Goal: Task Accomplishment & Management: Use online tool/utility

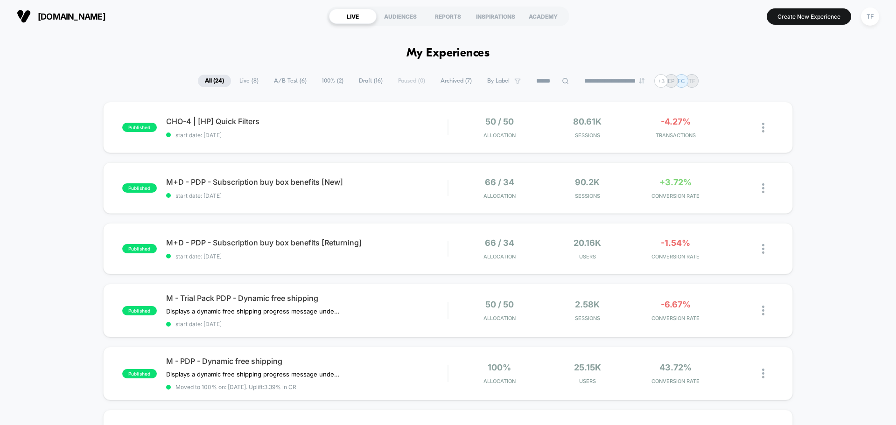
scroll to position [467, 0]
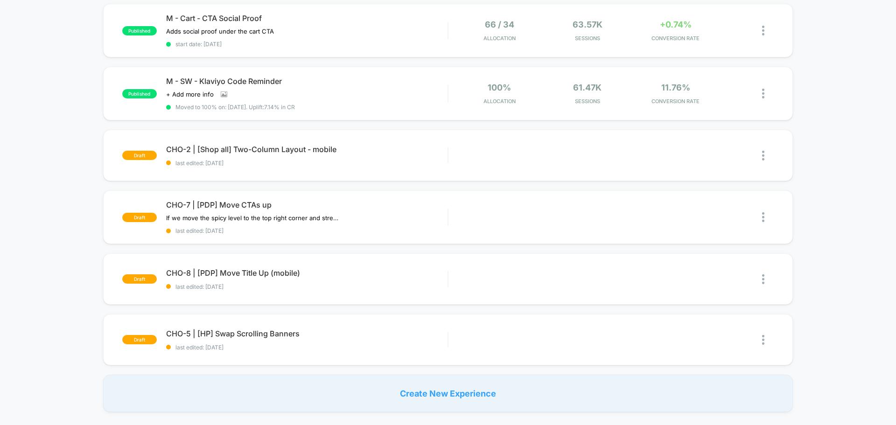
click at [51, 304] on div "published CHO-4 | [HP] Quick Filters start date: [DATE] 50 / 50 Allocation 80.6…" at bounding box center [448, 23] width 896 height 777
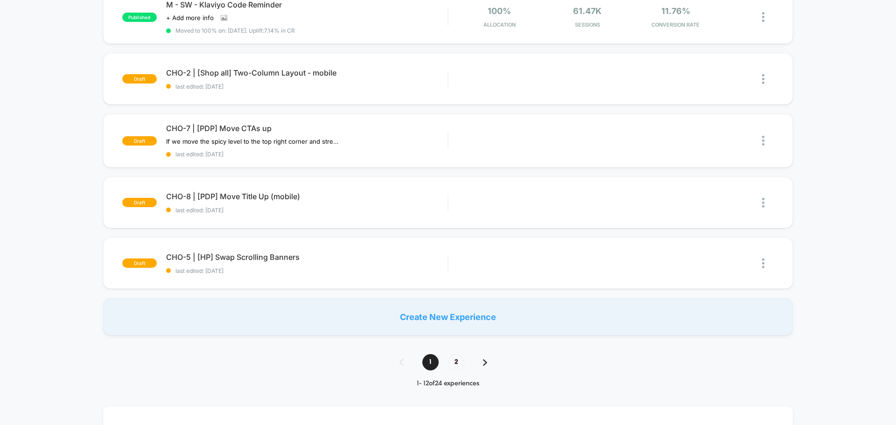
scroll to position [560, 0]
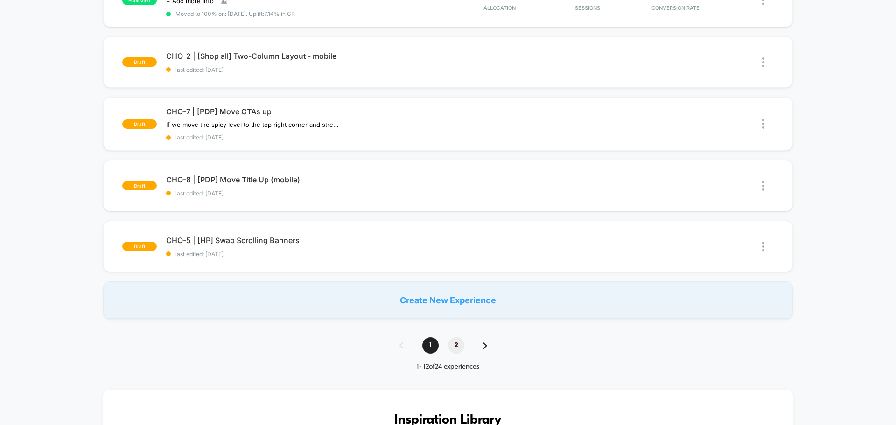
click at [458, 348] on span "2" at bounding box center [456, 345] width 16 height 16
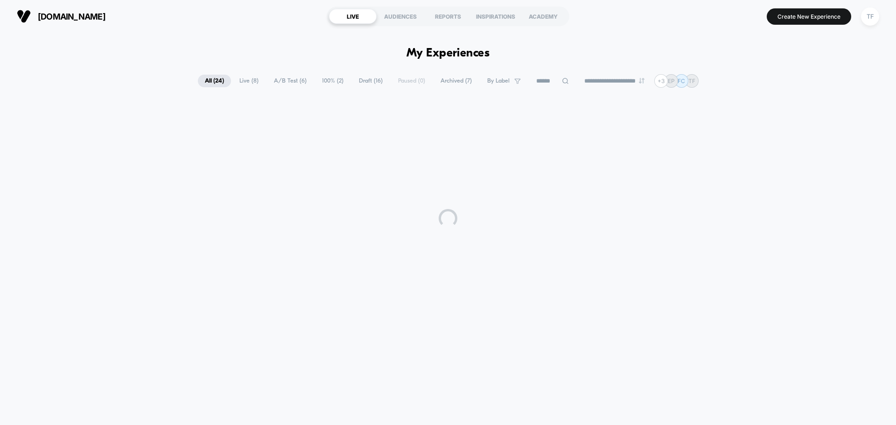
scroll to position [0, 0]
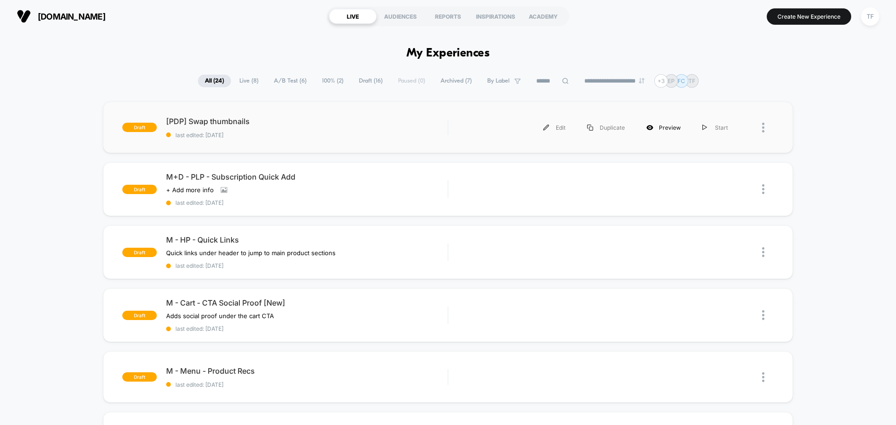
click at [662, 128] on div "Preview" at bounding box center [664, 127] width 56 height 21
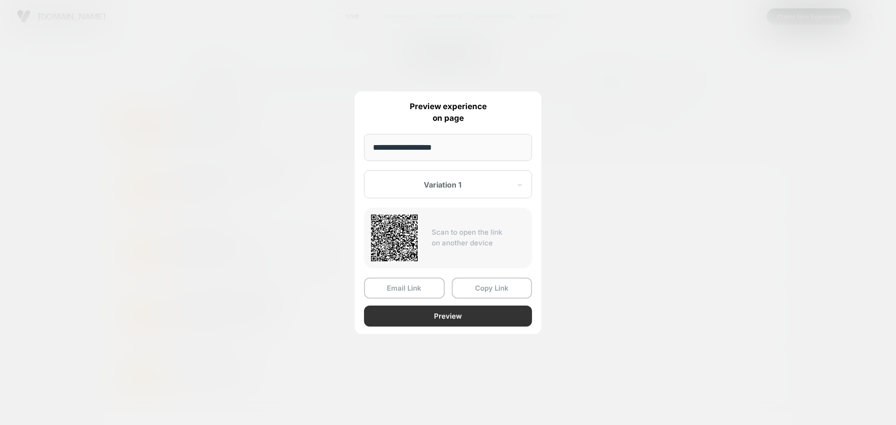
click at [443, 316] on button "Preview" at bounding box center [448, 316] width 168 height 21
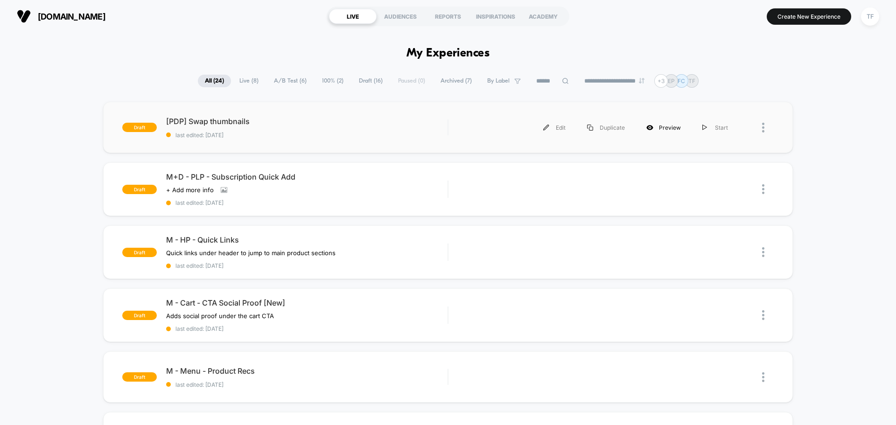
click at [674, 127] on div "Preview" at bounding box center [664, 127] width 56 height 21
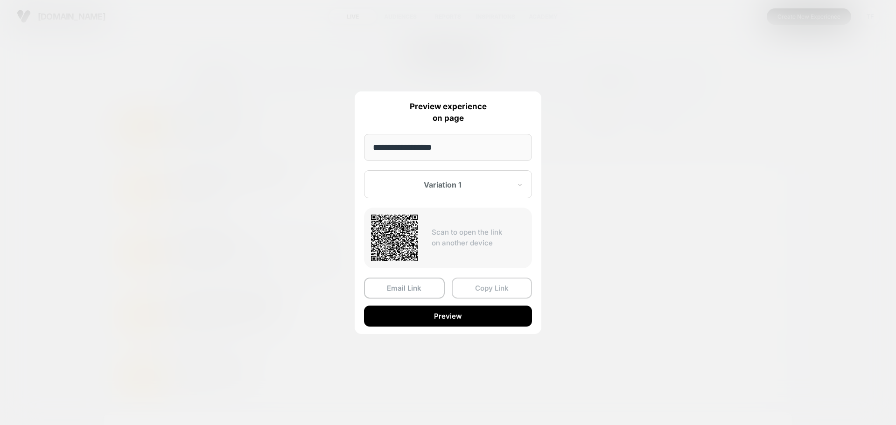
click at [491, 291] on button "Copy Link" at bounding box center [492, 288] width 81 height 21
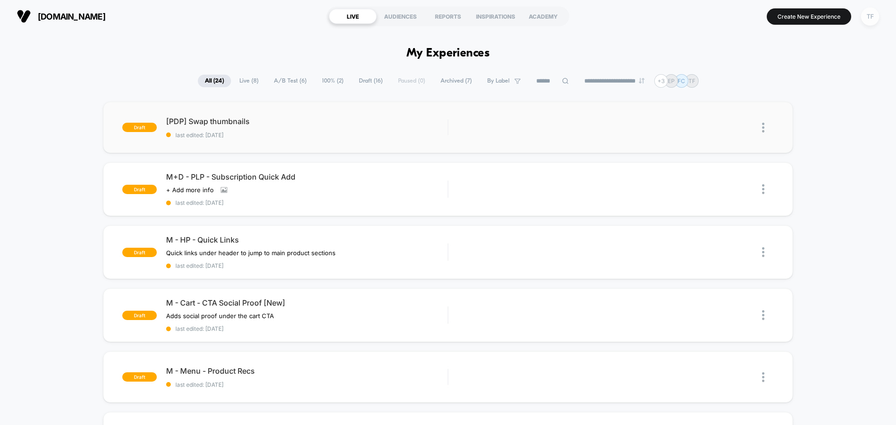
click at [870, 21] on div "TF" at bounding box center [870, 16] width 18 height 18
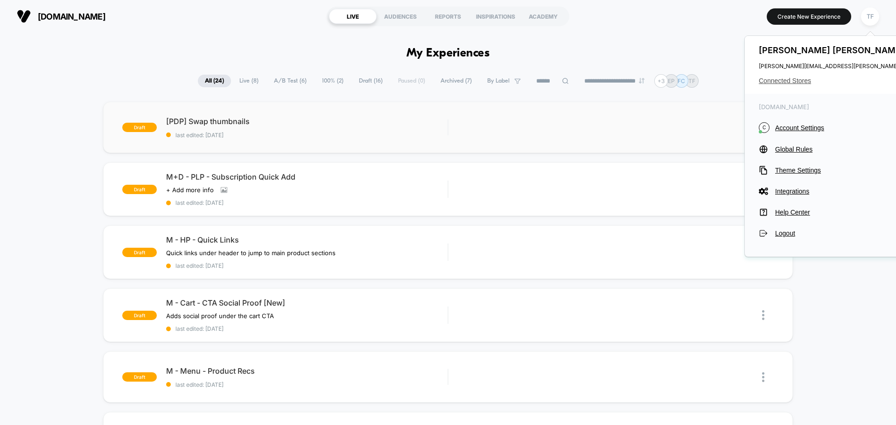
click at [796, 82] on span "Connected Stores" at bounding box center [851, 80] width 185 height 7
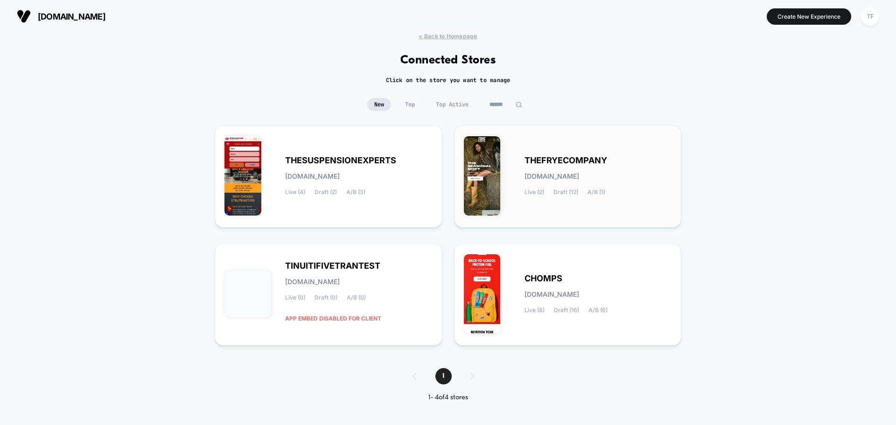
click at [638, 196] on div "THEFRYECOMPANY [DOMAIN_NAME] Live (2) Draft (12) A/B (1)" at bounding box center [568, 176] width 208 height 83
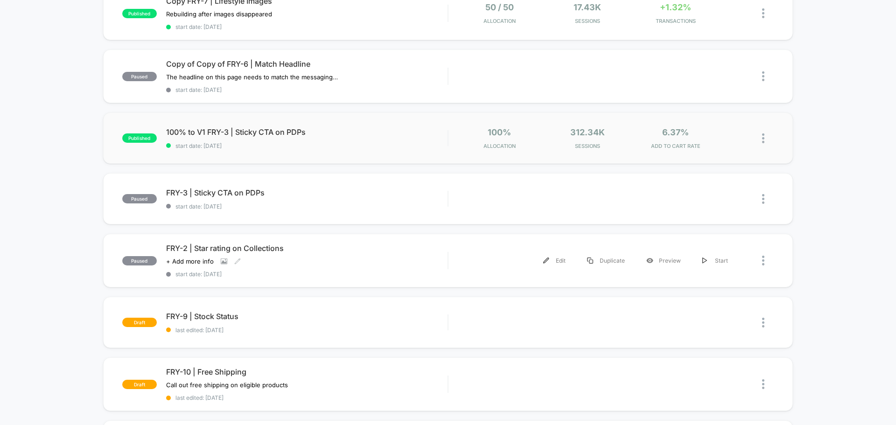
scroll to position [187, 0]
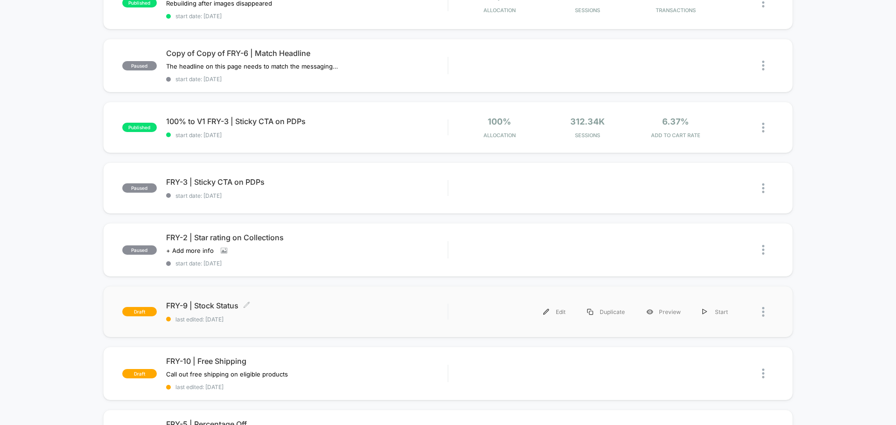
click at [331, 305] on span "FRY-9 | Stock Status Click to edit experience details" at bounding box center [306, 305] width 281 height 9
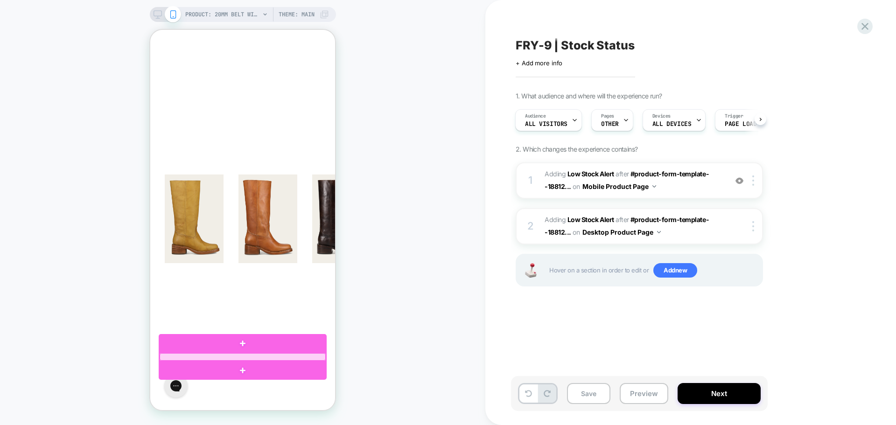
click at [249, 358] on div at bounding box center [243, 356] width 166 height 7
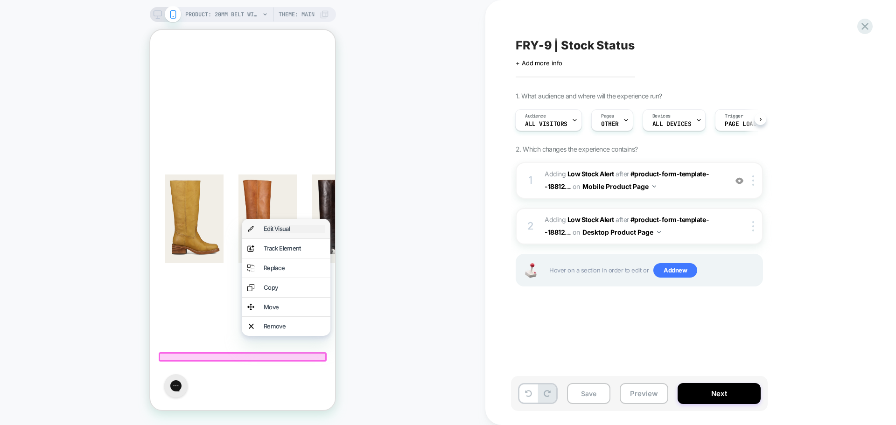
click at [274, 229] on div "Edit Visual" at bounding box center [294, 229] width 61 height 8
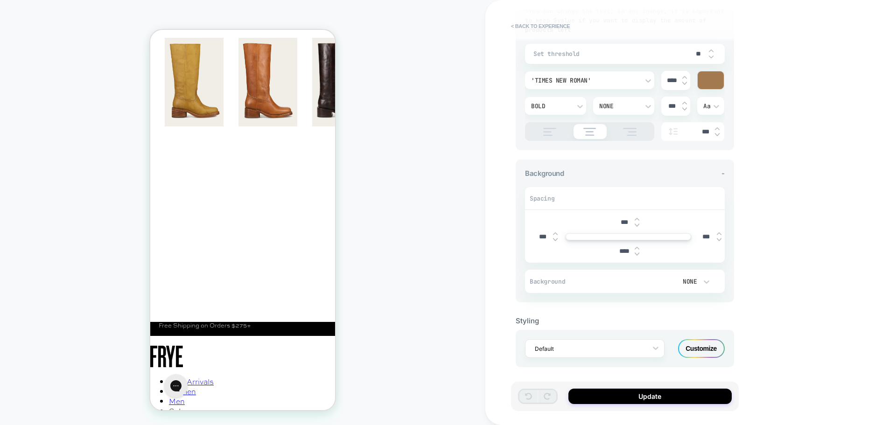
scroll to position [143, 0]
click at [696, 344] on div "Customize" at bounding box center [701, 346] width 47 height 19
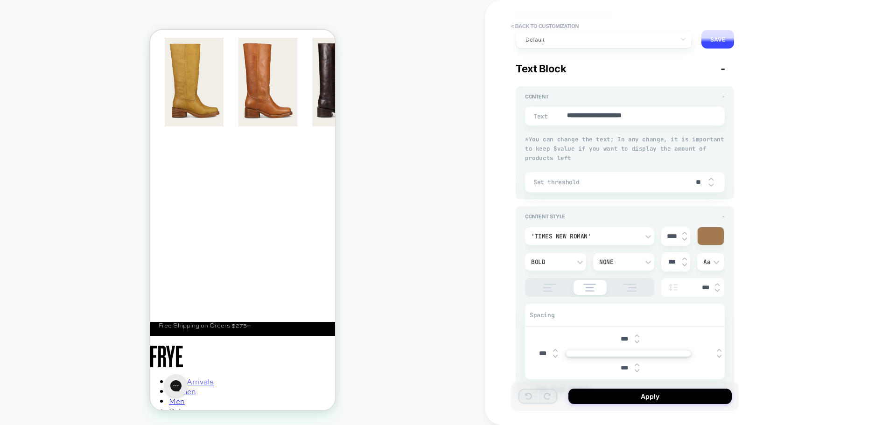
scroll to position [0, 0]
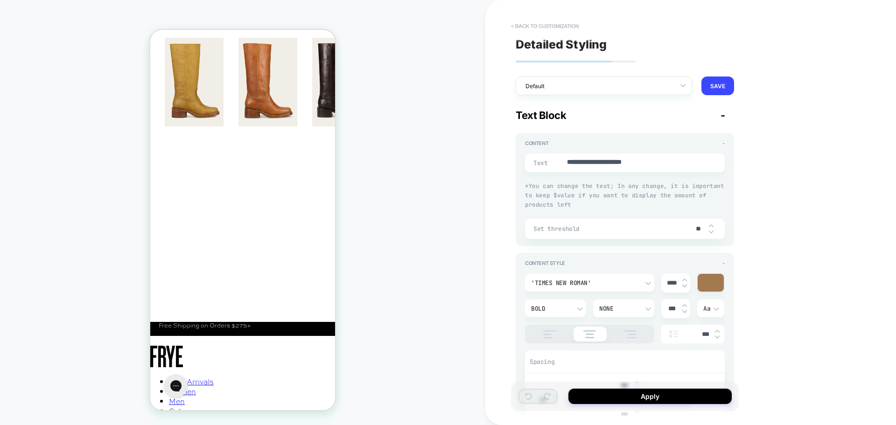
click at [551, 26] on button "< Back to customization" at bounding box center [544, 26] width 77 height 15
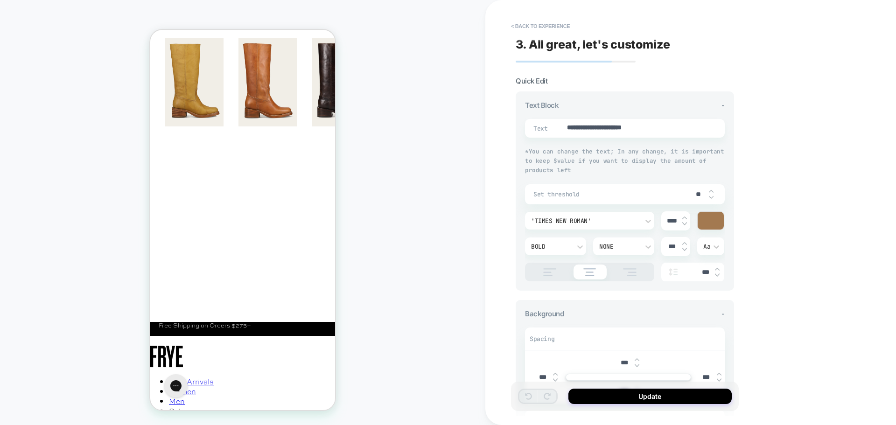
type textarea "*"
click at [547, 27] on button "< Back to experience" at bounding box center [540, 26] width 68 height 15
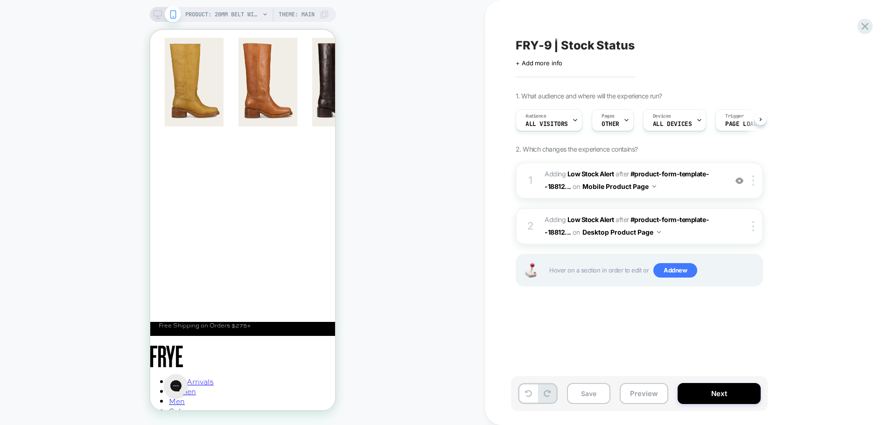
scroll to position [0, 0]
click at [728, 396] on button "Next" at bounding box center [719, 393] width 83 height 21
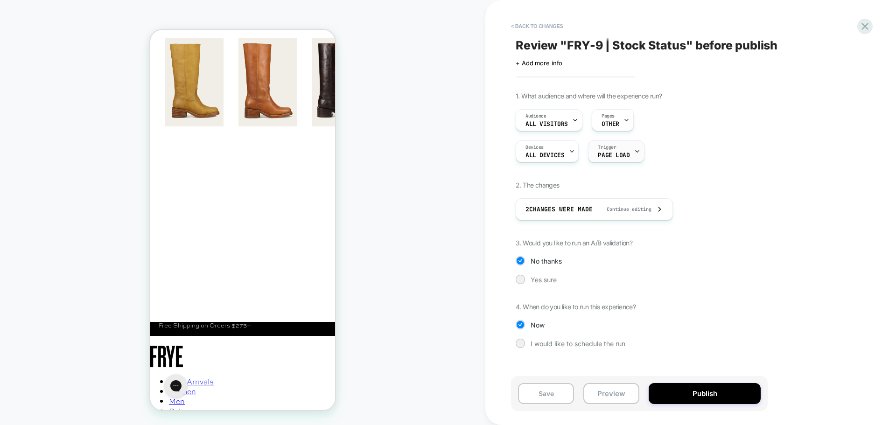
click at [639, 153] on div "Trigger Page Load" at bounding box center [616, 151] width 56 height 22
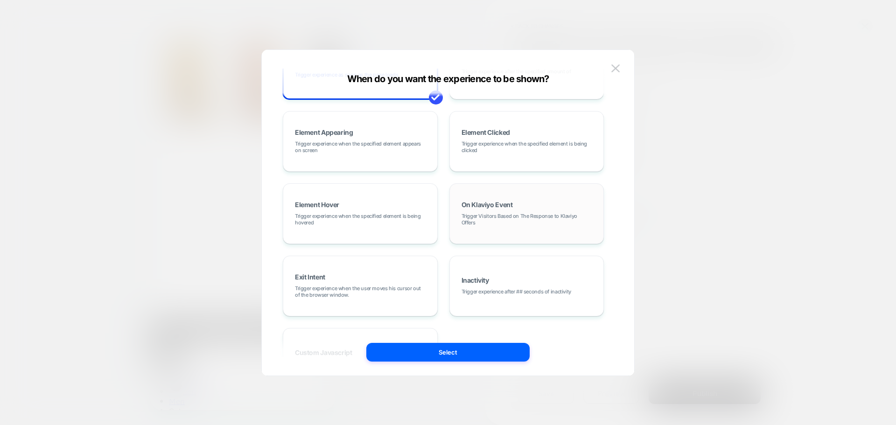
scroll to position [0, 0]
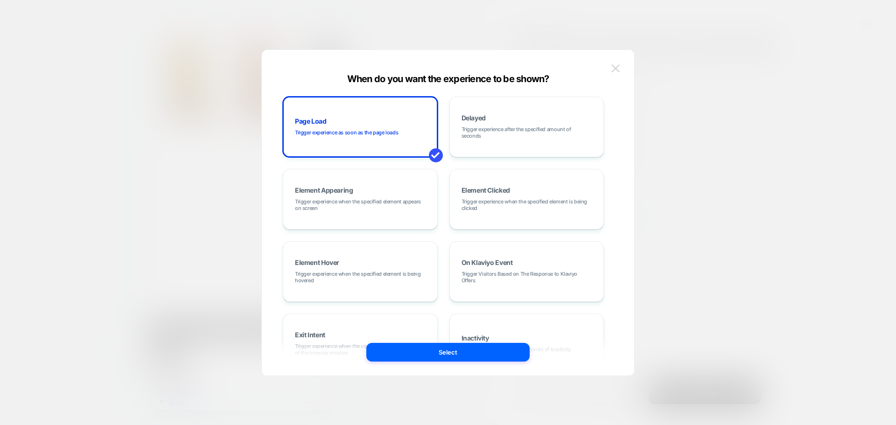
click at [618, 69] on img at bounding box center [615, 68] width 8 height 8
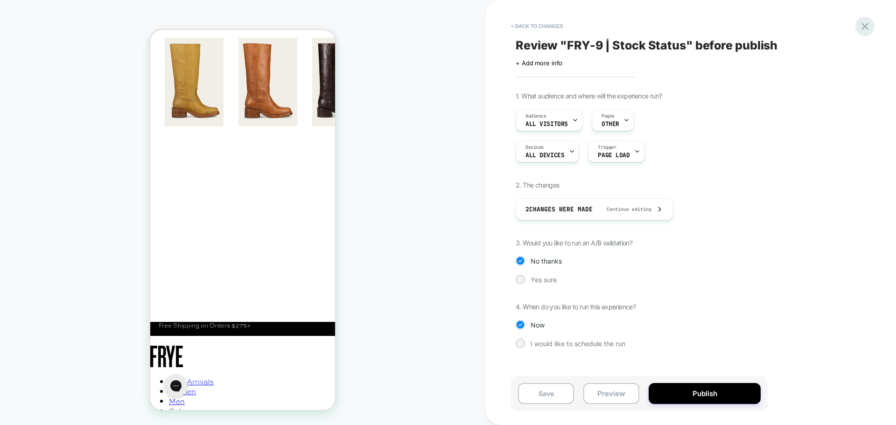
click at [866, 29] on icon at bounding box center [865, 26] width 13 height 13
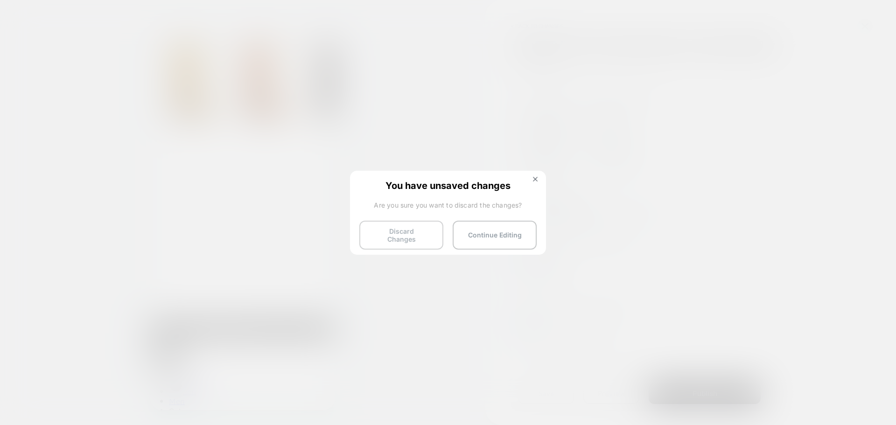
click at [417, 232] on button "Discard Changes" at bounding box center [401, 235] width 84 height 29
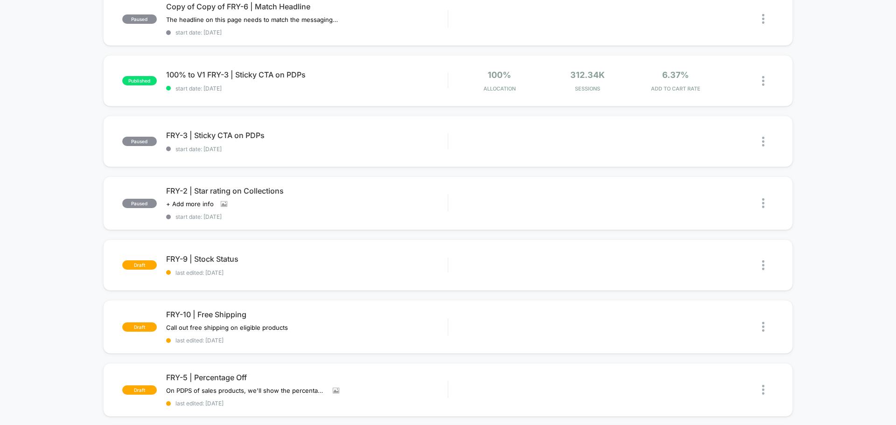
scroll to position [327, 0]
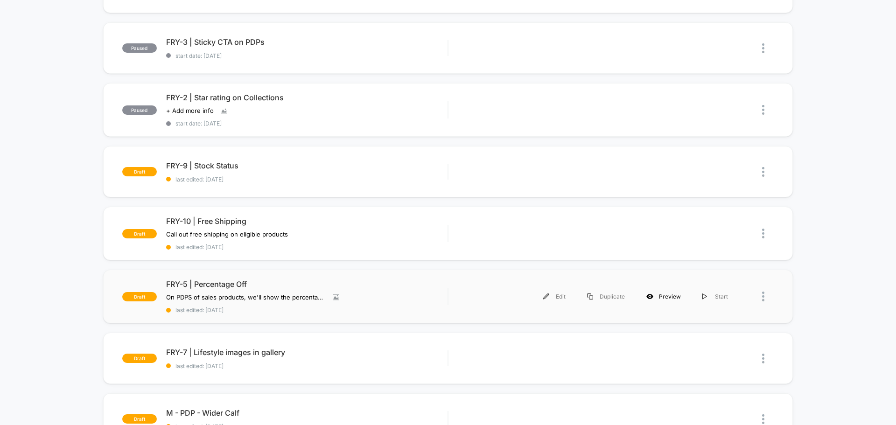
click at [668, 298] on div "Preview" at bounding box center [664, 296] width 56 height 21
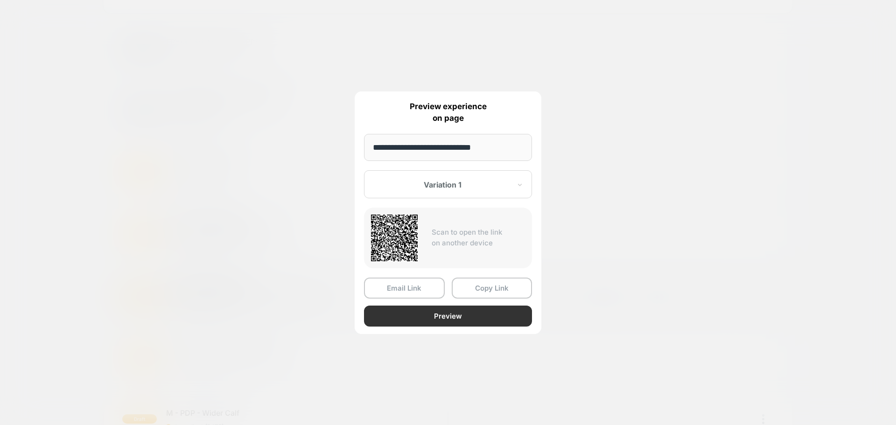
click at [453, 317] on button "Preview" at bounding box center [448, 316] width 168 height 21
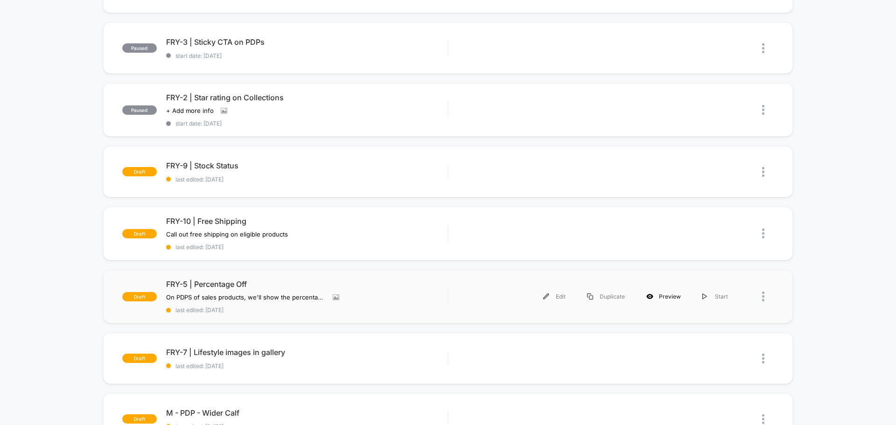
click at [661, 297] on div "Preview" at bounding box center [664, 296] width 56 height 21
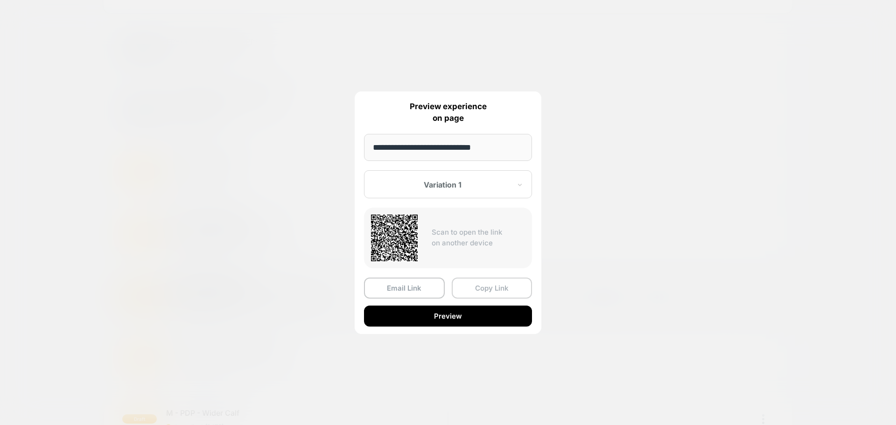
click at [467, 289] on button "Copy Link" at bounding box center [492, 288] width 81 height 21
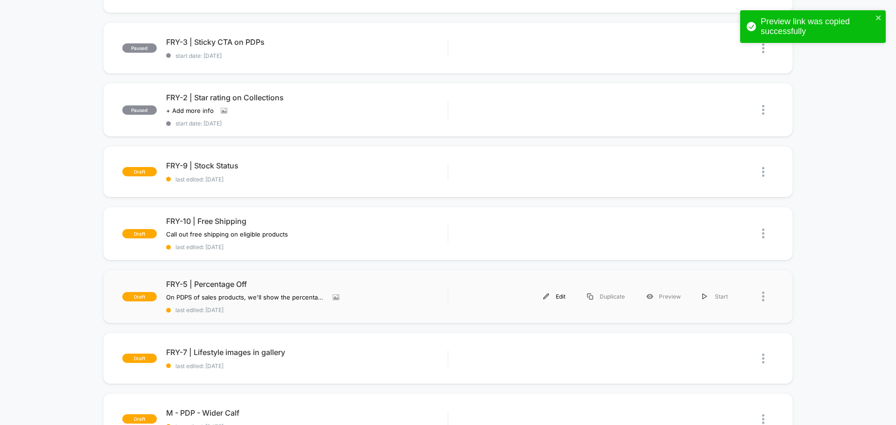
click at [563, 299] on div "Edit" at bounding box center [555, 296] width 44 height 21
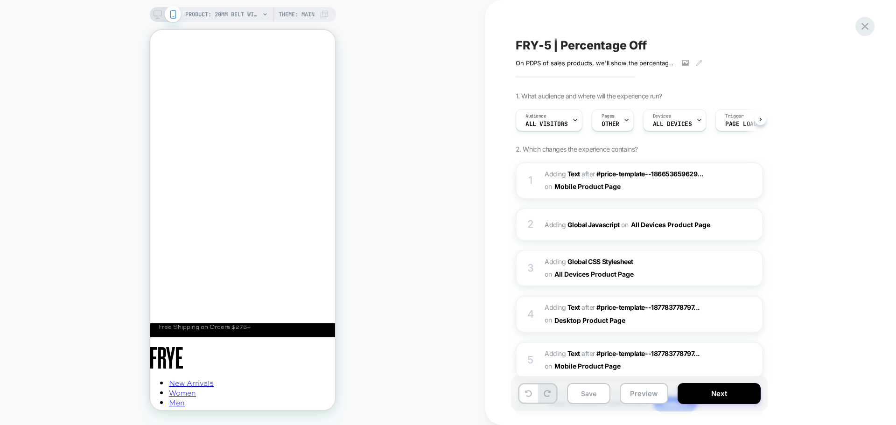
click at [869, 30] on icon at bounding box center [865, 26] width 13 height 13
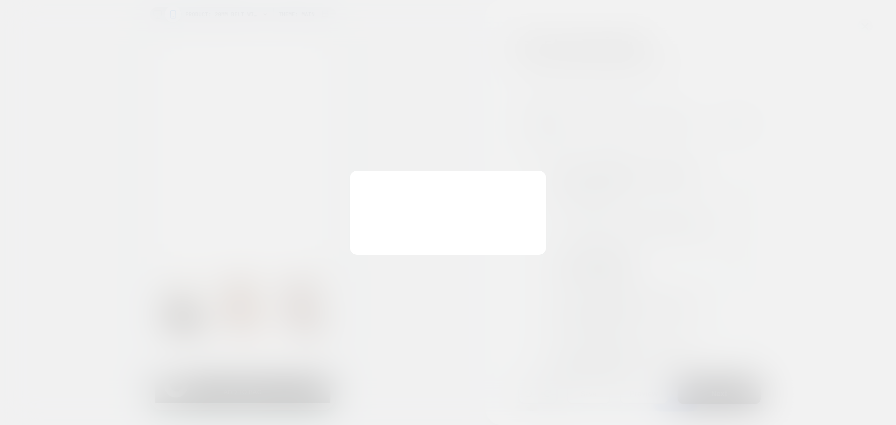
scroll to position [0, 0]
click at [398, 228] on button "Discard Changes" at bounding box center [401, 235] width 84 height 29
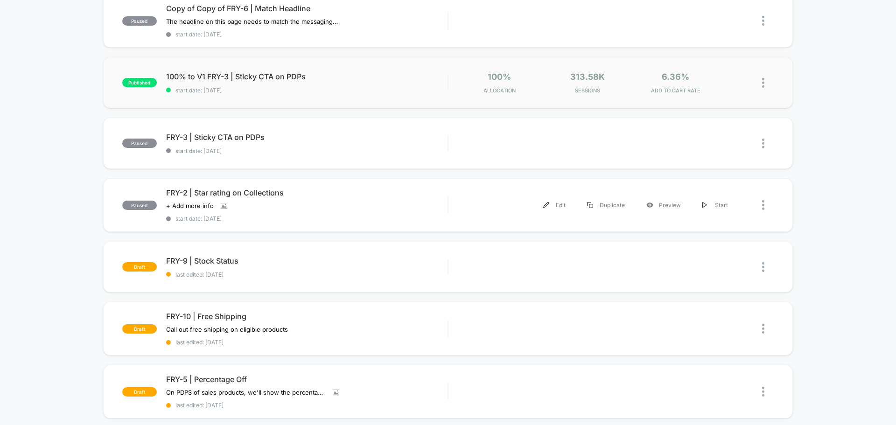
scroll to position [233, 0]
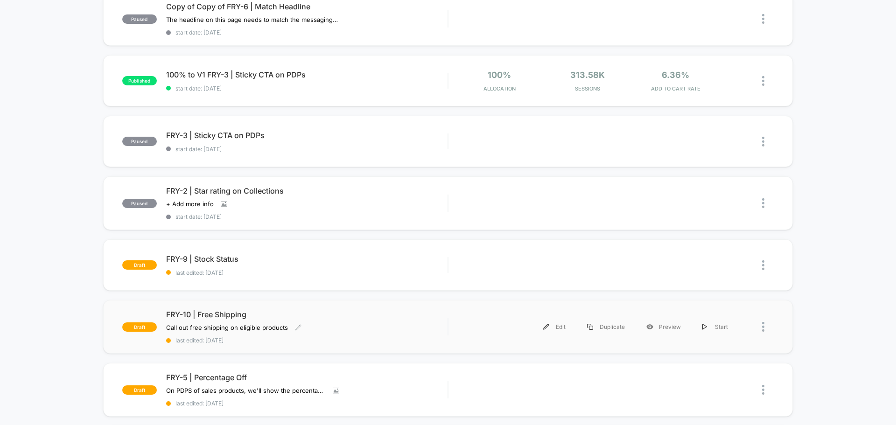
click at [351, 330] on div "Call out free shipping on eligible products Click to edit experience details Ca…" at bounding box center [264, 327] width 197 height 7
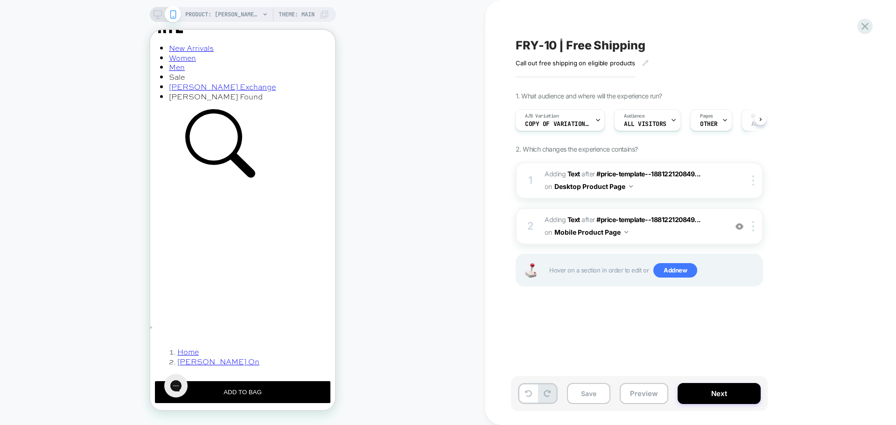
scroll to position [280, 0]
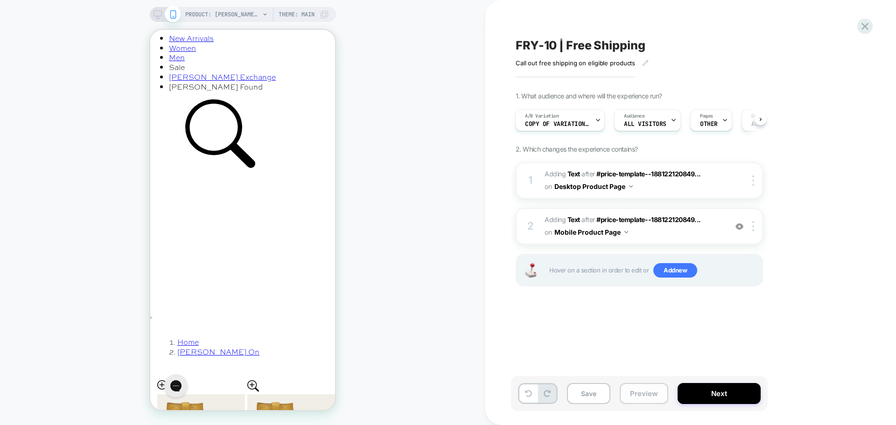
click at [648, 398] on button "Preview" at bounding box center [644, 393] width 49 height 21
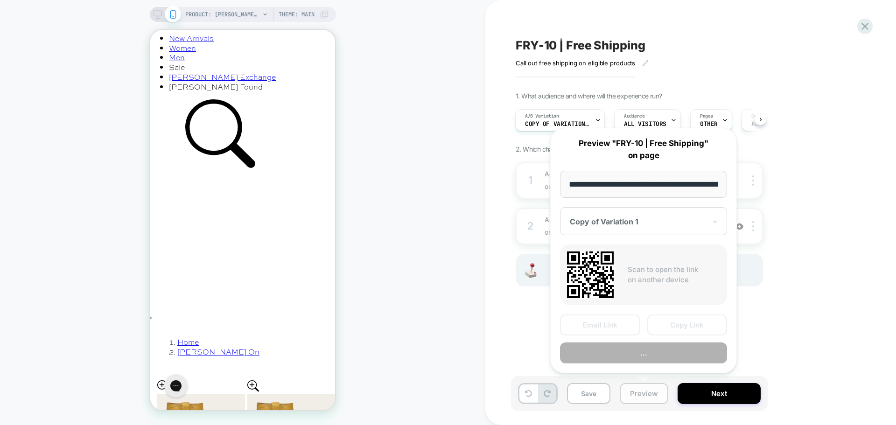
scroll to position [0, 163]
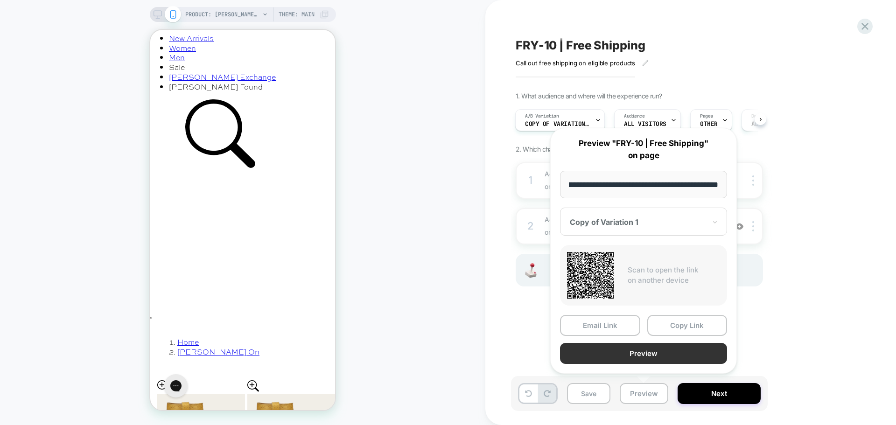
click at [637, 357] on button "Preview" at bounding box center [643, 353] width 167 height 21
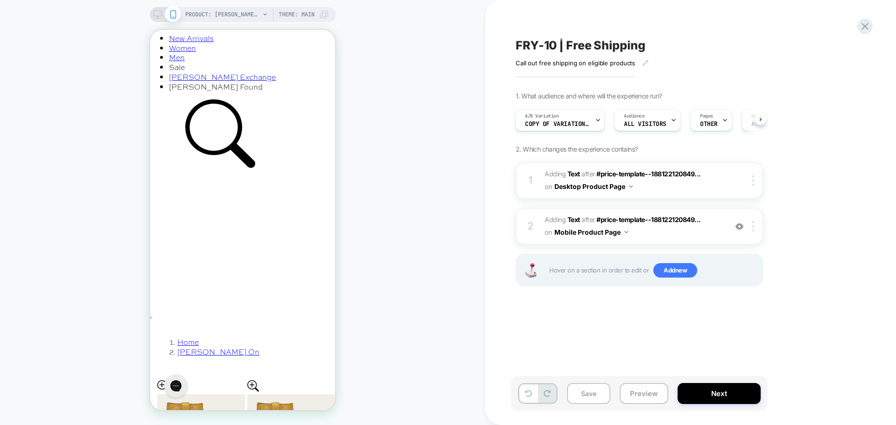
click at [159, 12] on icon at bounding box center [158, 14] width 8 height 8
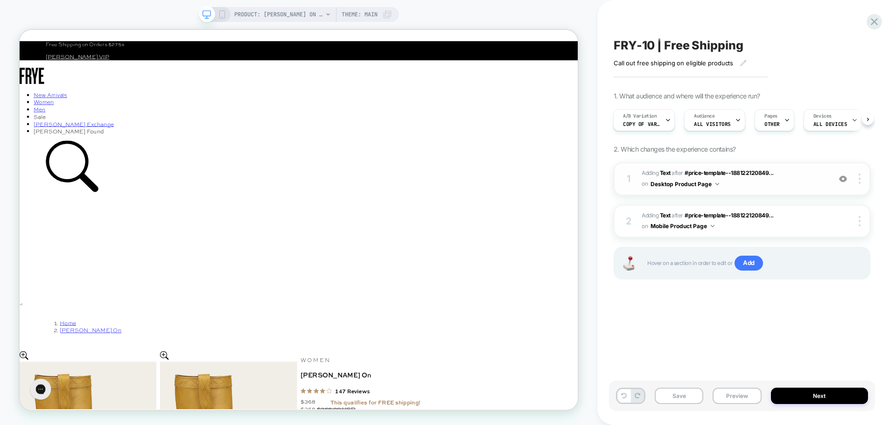
click at [772, 188] on span "#_loomi_addon_1758817745108 Adding Text AFTER #price-template--188122120849... …" at bounding box center [734, 179] width 184 height 22
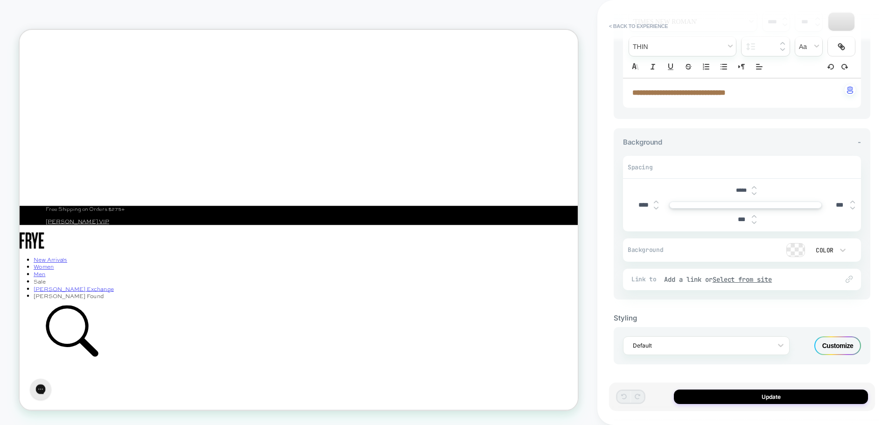
scroll to position [66, 0]
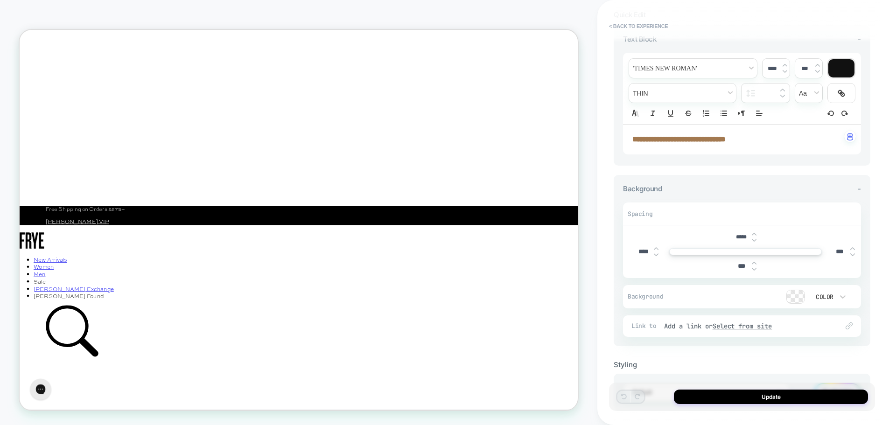
click at [756, 241] on img at bounding box center [754, 241] width 5 height 4
click at [754, 234] on img at bounding box center [754, 234] width 5 height 4
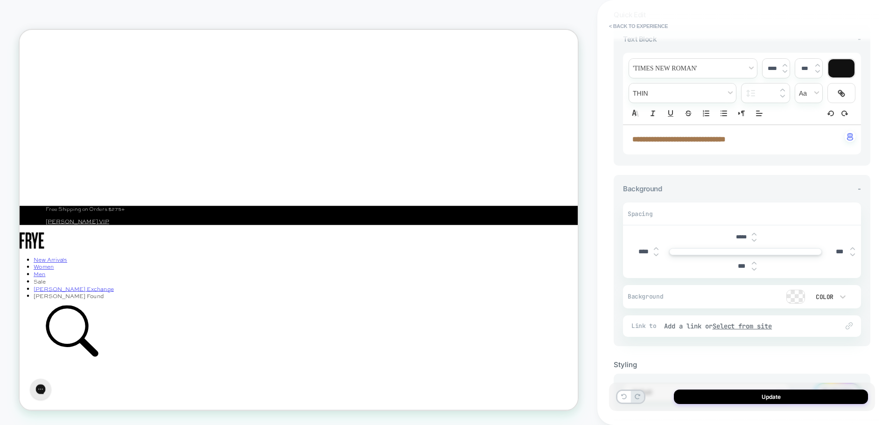
click at [754, 234] on img at bounding box center [754, 234] width 5 height 4
click at [755, 240] on img at bounding box center [754, 241] width 5 height 4
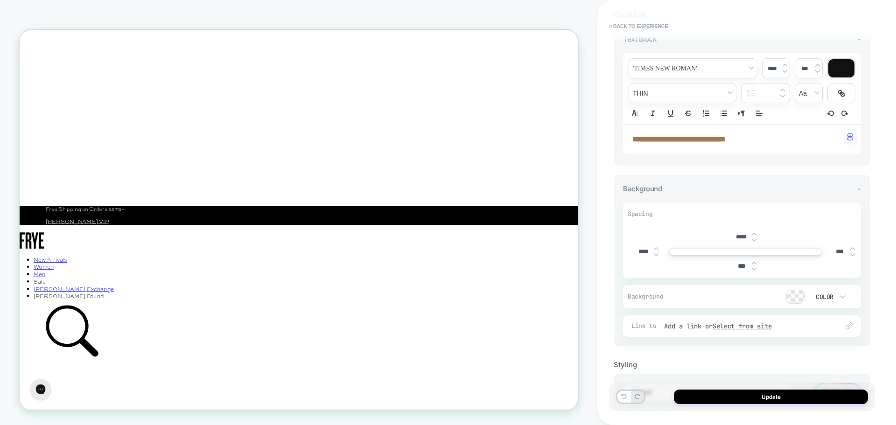
click at [755, 240] on img at bounding box center [754, 241] width 5 height 4
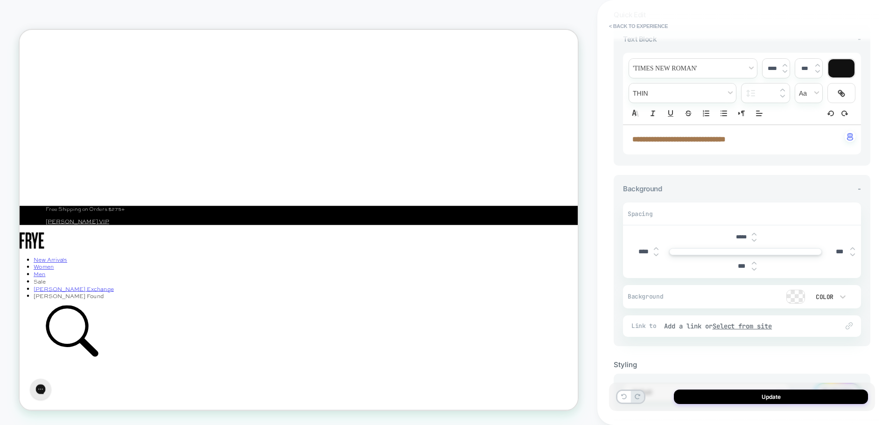
click at [755, 240] on img at bounding box center [754, 241] width 5 height 4
type input "*****"
click at [756, 397] on button "Update" at bounding box center [771, 397] width 194 height 14
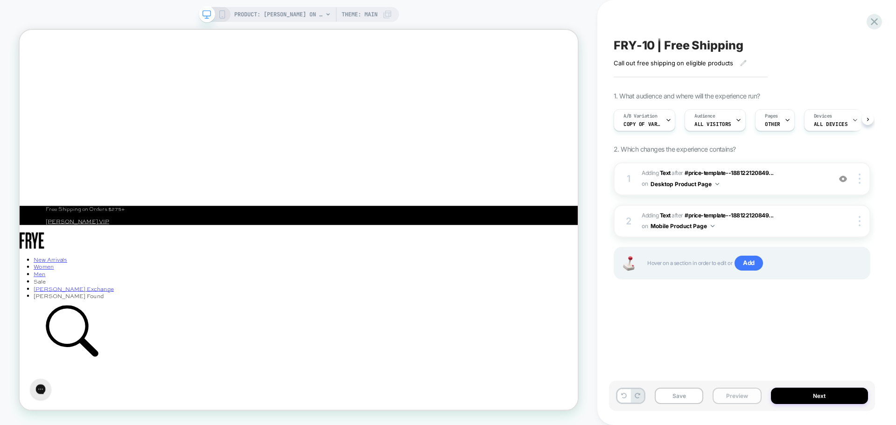
scroll to position [0, 0]
click at [751, 397] on button "Preview" at bounding box center [737, 396] width 49 height 16
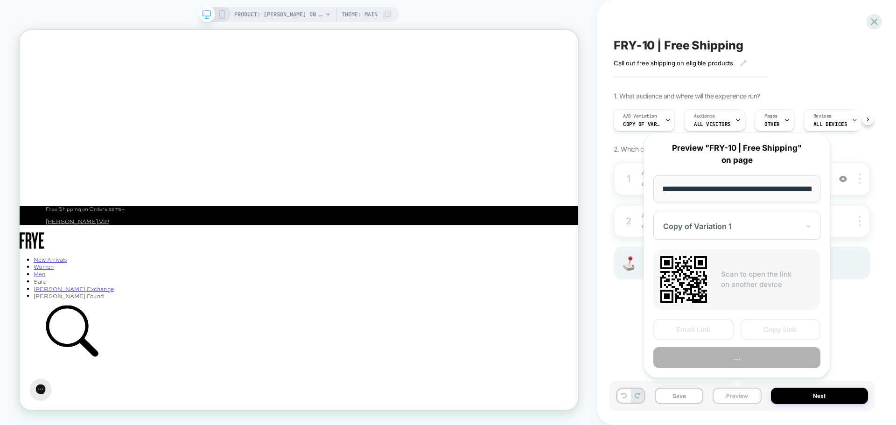
scroll to position [0, 163]
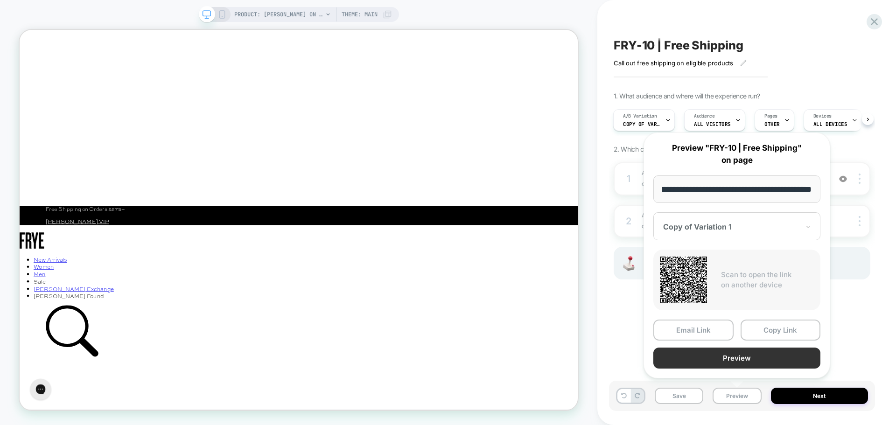
click at [730, 360] on button "Preview" at bounding box center [736, 358] width 167 height 21
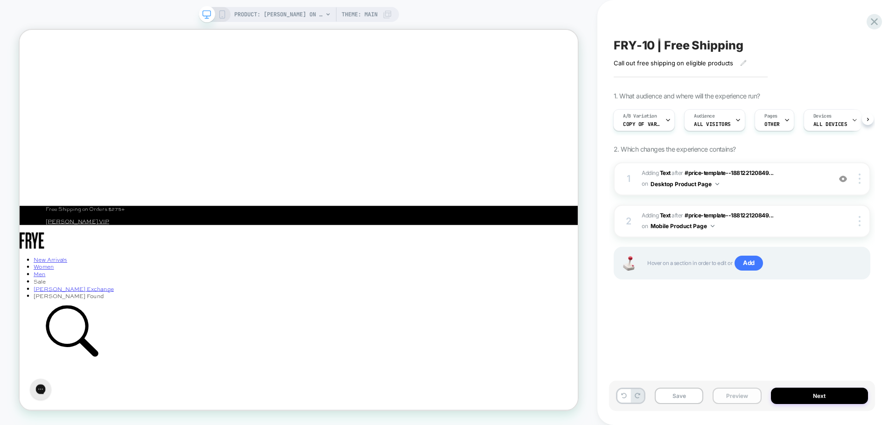
click at [735, 397] on button "Preview" at bounding box center [737, 396] width 49 height 16
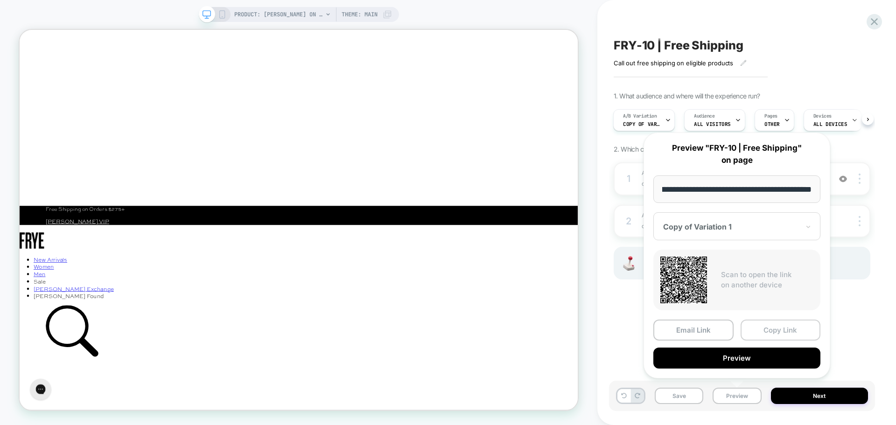
click at [777, 331] on button "Copy Link" at bounding box center [781, 330] width 80 height 21
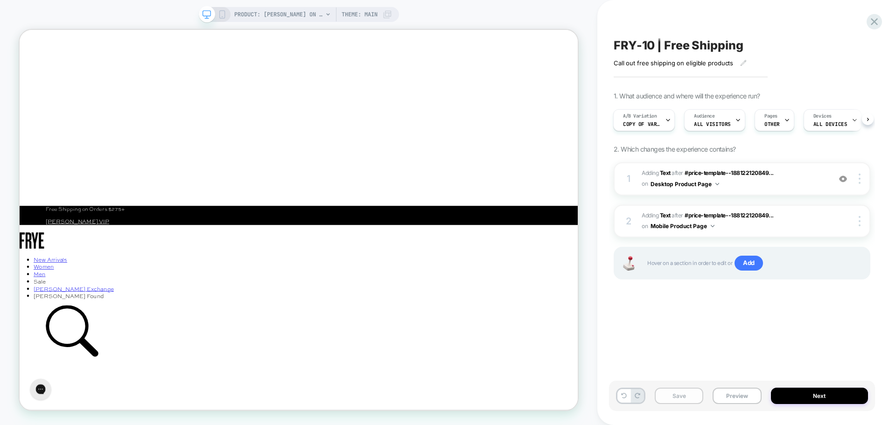
click at [666, 396] on button "Save" at bounding box center [679, 396] width 49 height 16
click at [656, 127] on span "Copy of Variation 1" at bounding box center [641, 124] width 37 height 7
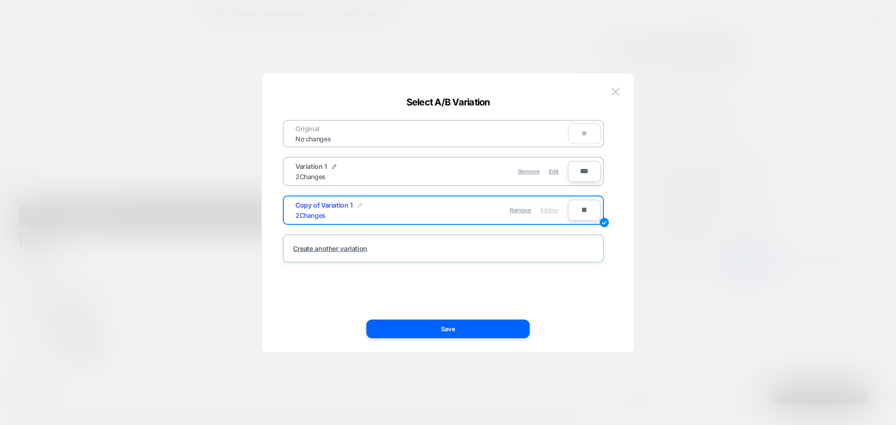
click at [358, 205] on img at bounding box center [360, 205] width 5 height 5
click at [354, 213] on input "**********" at bounding box center [329, 210] width 68 height 18
type input "**********"
click at [401, 214] on strong "Save" at bounding box center [398, 210] width 15 height 7
click at [332, 164] on img at bounding box center [334, 166] width 5 height 5
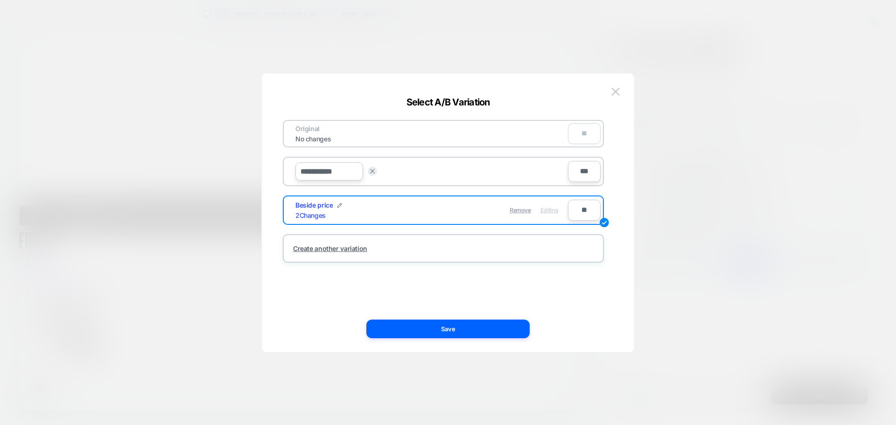
drag, startPoint x: 341, startPoint y: 172, endPoint x: 225, endPoint y: 159, distance: 117.4
click at [609, 136] on div "**********" at bounding box center [737, 120] width 257 height 31
type input "**********"
click at [389, 175] on button "Save" at bounding box center [398, 172] width 33 height 14
click at [392, 178] on div "Below price 2 Changes" at bounding box center [363, 171] width 136 height 18
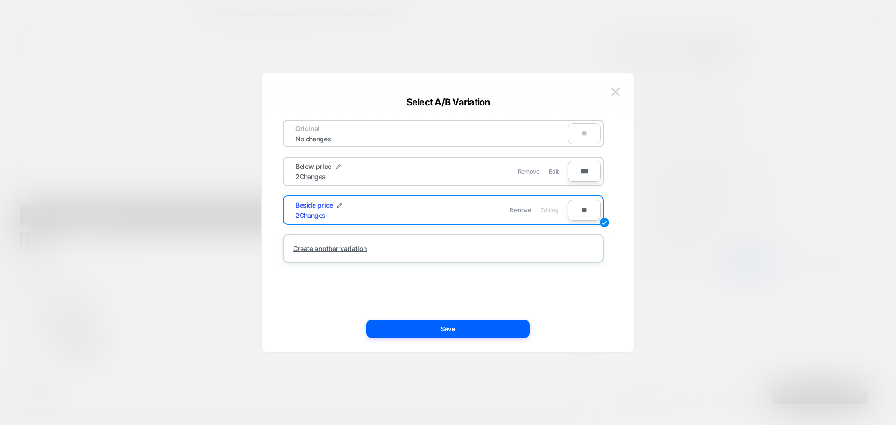
click at [383, 174] on div "Below price 2 Changes" at bounding box center [363, 171] width 136 height 18
click at [428, 328] on button "Save" at bounding box center [447, 329] width 163 height 19
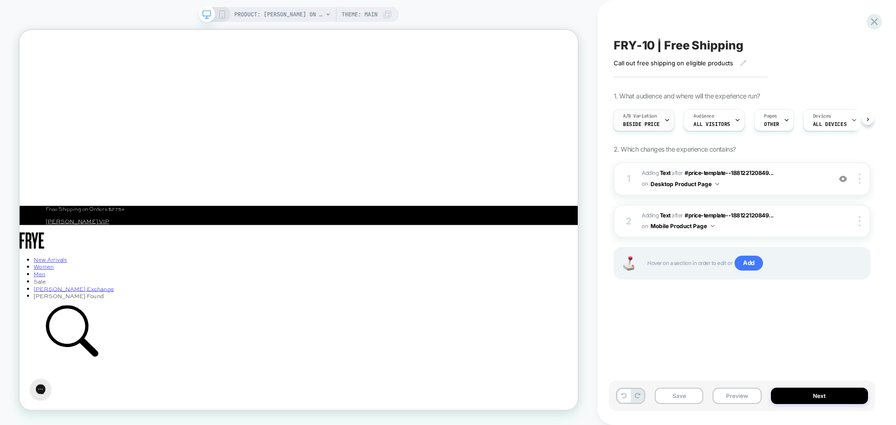
click at [666, 119] on icon at bounding box center [667, 120] width 3 height 2
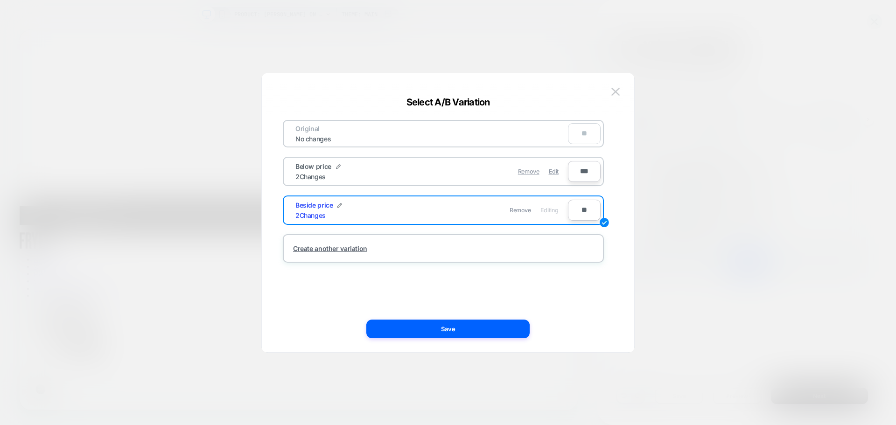
click at [357, 166] on div "Below price 2 Changes" at bounding box center [363, 171] width 136 height 18
click at [432, 209] on div "Remove Editing" at bounding box center [498, 210] width 132 height 18
click at [455, 331] on button "Save" at bounding box center [447, 329] width 163 height 19
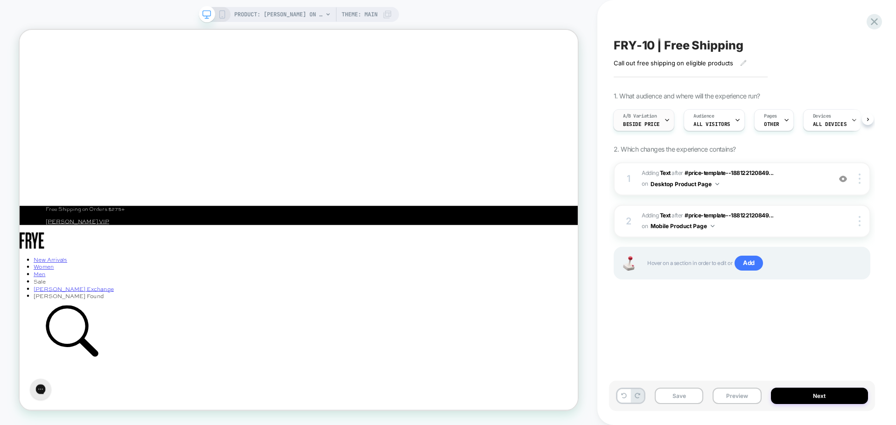
click at [639, 123] on span "Beside price" at bounding box center [641, 124] width 37 height 7
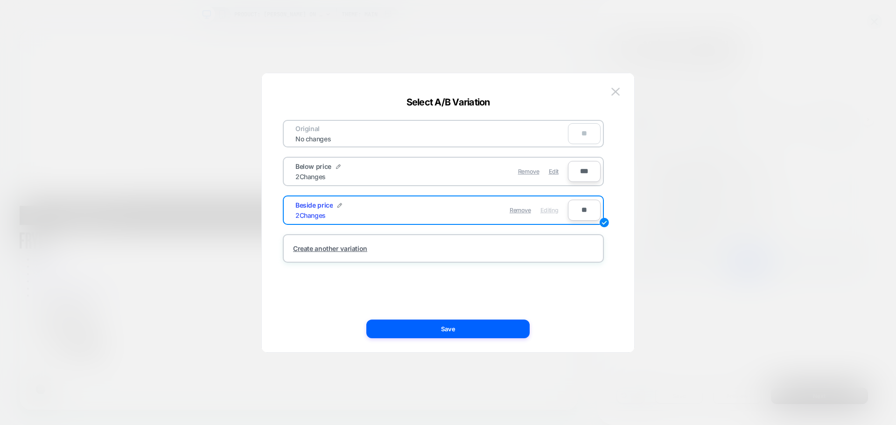
click at [442, 176] on div "Remove Edit" at bounding box center [498, 171] width 132 height 18
click at [437, 135] on div "Original No changes **" at bounding box center [443, 134] width 321 height 28
click at [437, 174] on div "Remove Edit" at bounding box center [498, 171] width 132 height 18
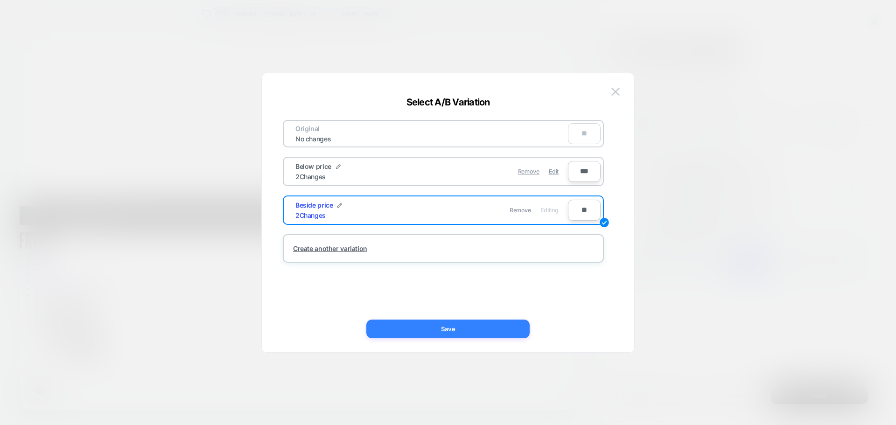
click at [445, 331] on button "Save" at bounding box center [447, 329] width 163 height 19
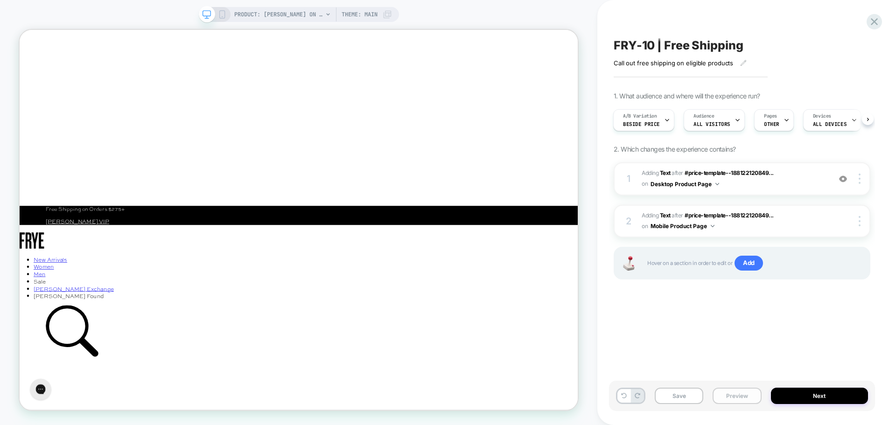
click at [741, 400] on button "Preview" at bounding box center [737, 396] width 49 height 16
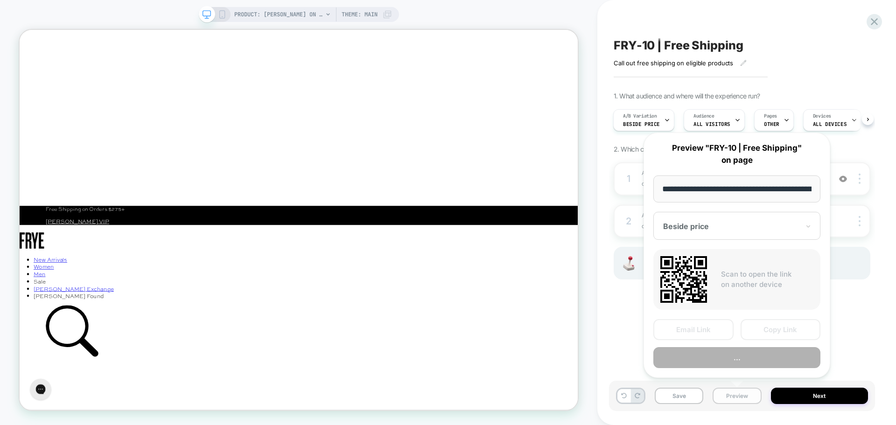
scroll to position [0, 163]
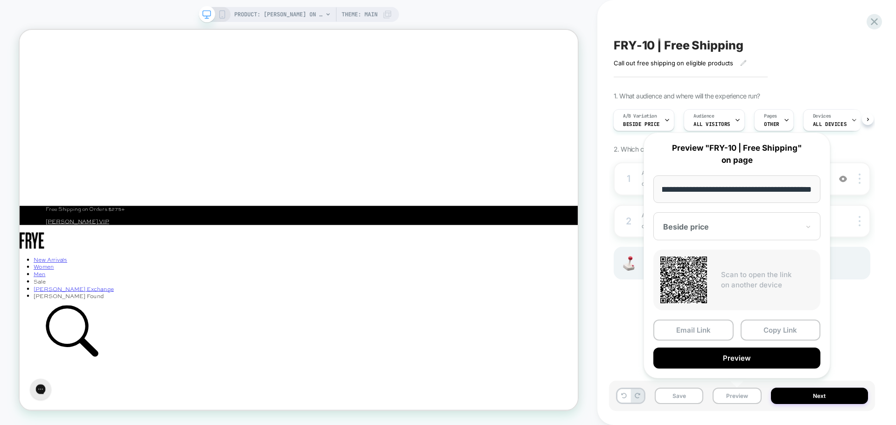
click at [727, 227] on div at bounding box center [731, 226] width 136 height 9
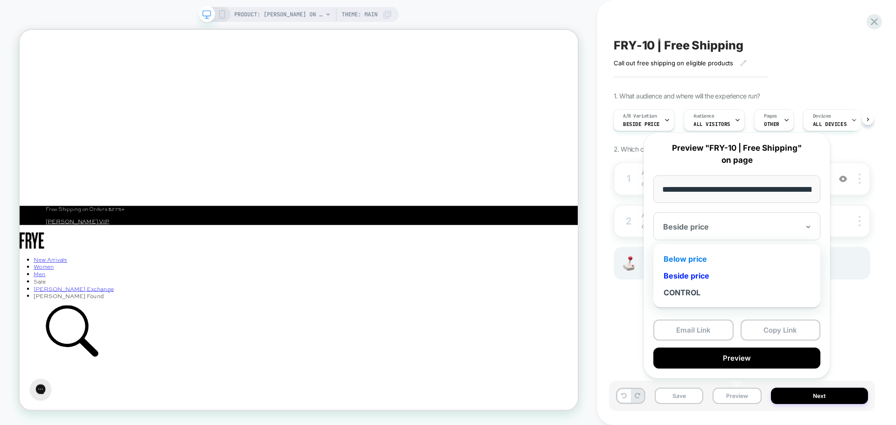
click at [711, 259] on div "Below price" at bounding box center [737, 259] width 158 height 17
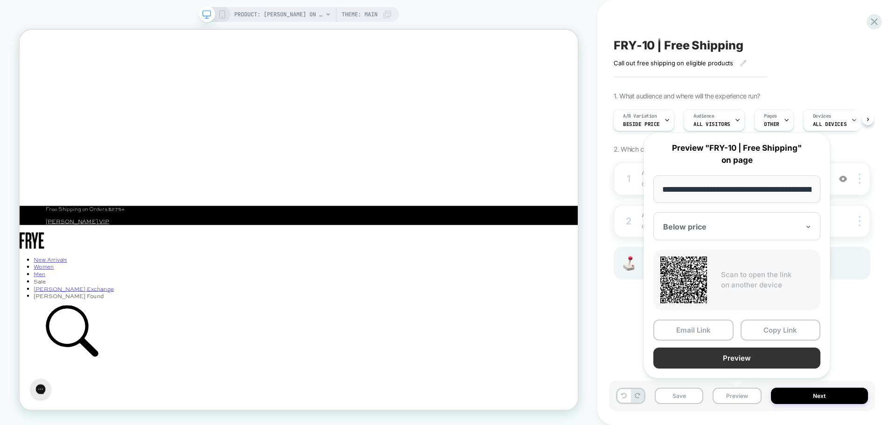
click at [757, 358] on button "Preview" at bounding box center [736, 358] width 167 height 21
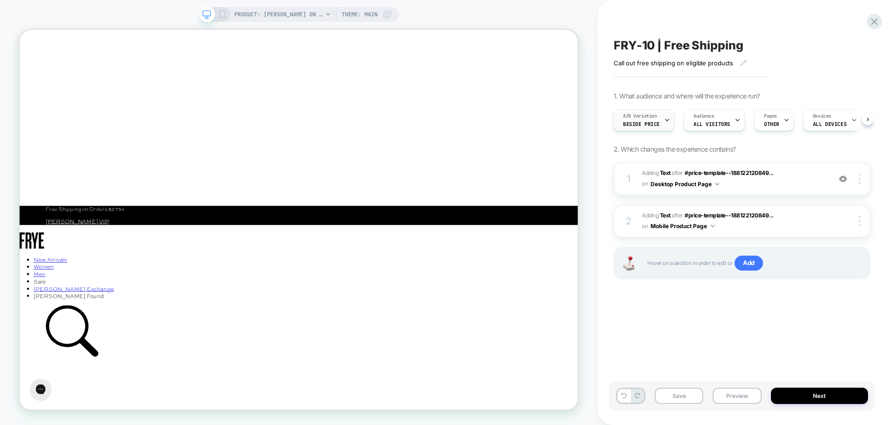
click at [660, 126] on div "A/B Variation Beside price" at bounding box center [642, 120] width 56 height 21
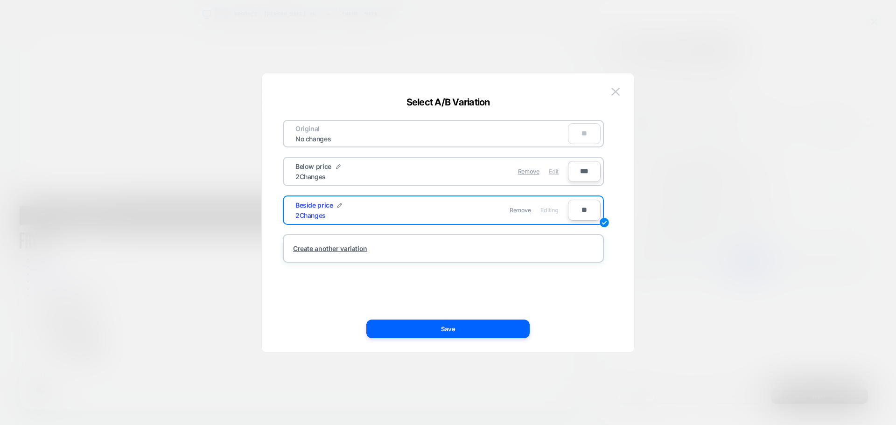
click at [554, 174] on span "Edit" at bounding box center [554, 171] width 10 height 7
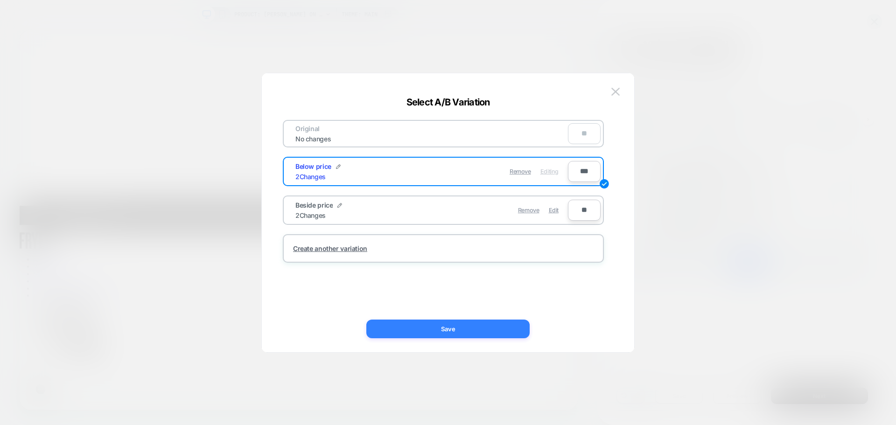
click at [480, 331] on button "Save" at bounding box center [447, 329] width 163 height 19
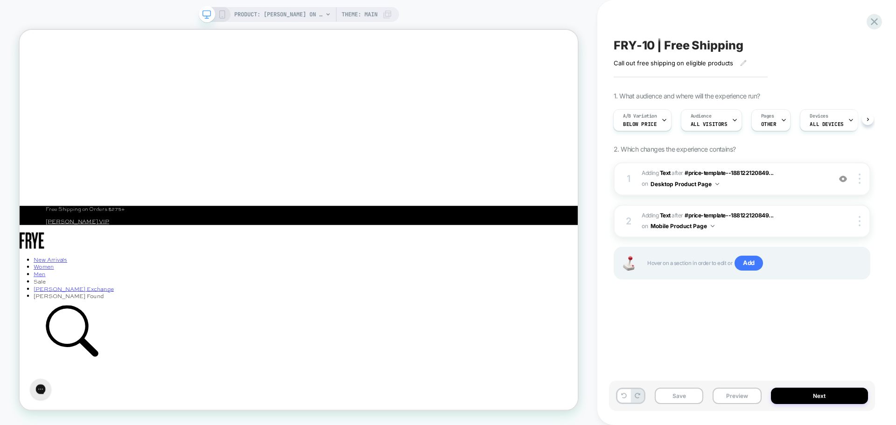
click at [222, 17] on icon at bounding box center [222, 14] width 8 height 8
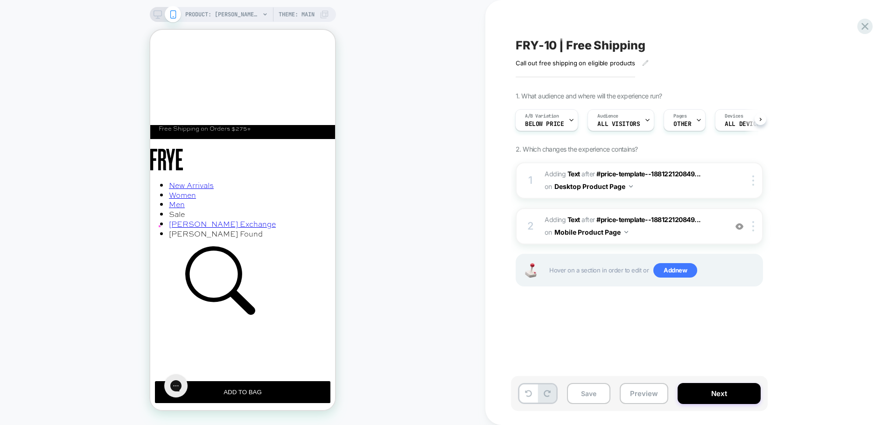
scroll to position [141, 0]
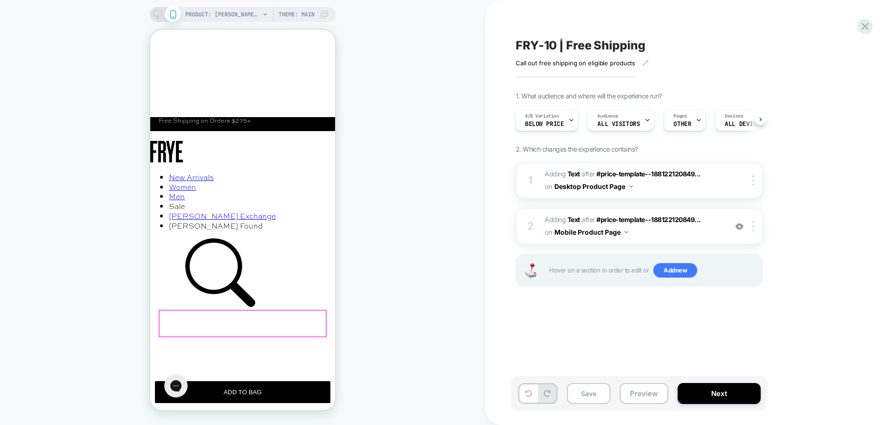
click at [660, 232] on span "#_loomi_addon_1758817811730 Adding Text AFTER #price-template--188122120849... …" at bounding box center [634, 226] width 178 height 25
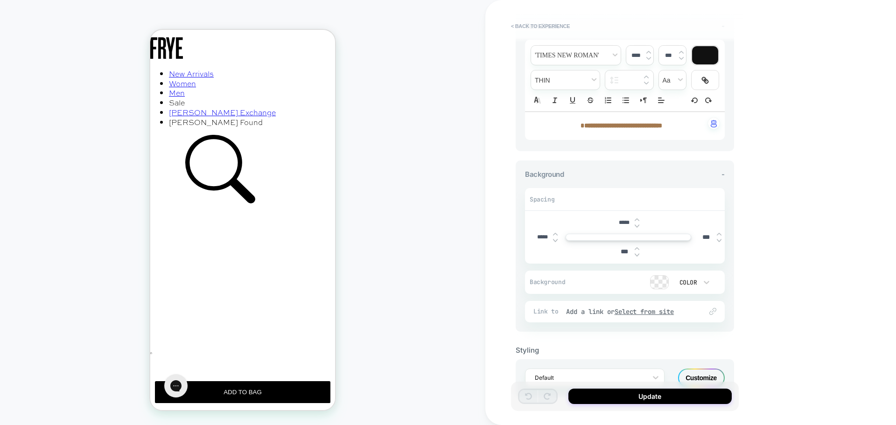
scroll to position [65, 0]
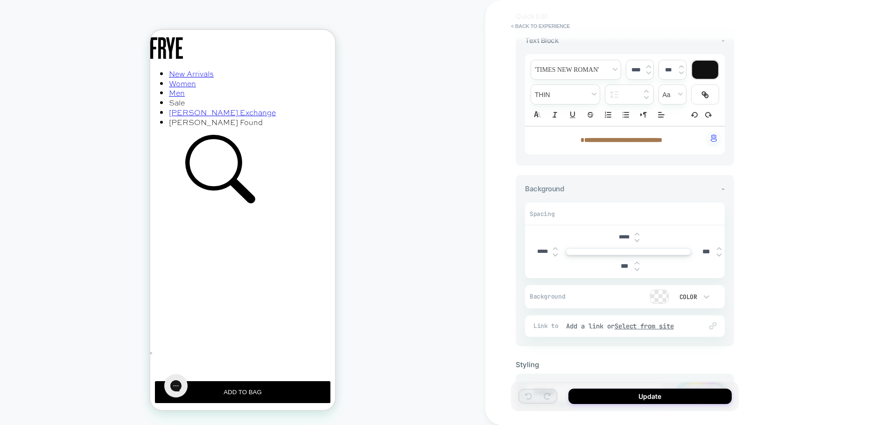
drag, startPoint x: 547, startPoint y: 251, endPoint x: 521, endPoint y: 250, distance: 26.2
click at [521, 250] on div "Background - Spacing ***** ***** *** *** Background Color Link to Add a link or…" at bounding box center [625, 260] width 218 height 171
click at [624, 138] on strong "**********" at bounding box center [622, 140] width 82 height 7
drag, startPoint x: 567, startPoint y: 140, endPoint x: 677, endPoint y: 141, distance: 110.2
click at [677, 141] on p "**********" at bounding box center [621, 140] width 174 height 9
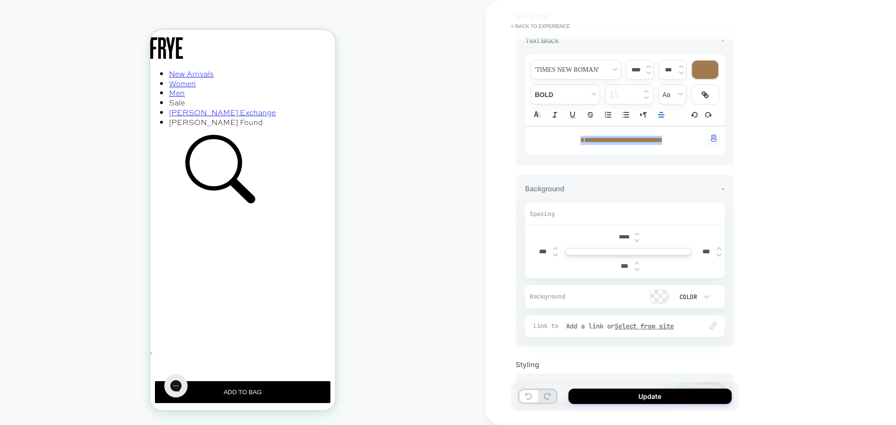
click at [662, 112] on line "Align" at bounding box center [661, 112] width 3 height 0
click at [660, 125] on line "Align" at bounding box center [660, 125] width 2 height 0
click at [781, 277] on div "**********" at bounding box center [690, 212] width 411 height 425
click at [555, 254] on img at bounding box center [555, 255] width 5 height 4
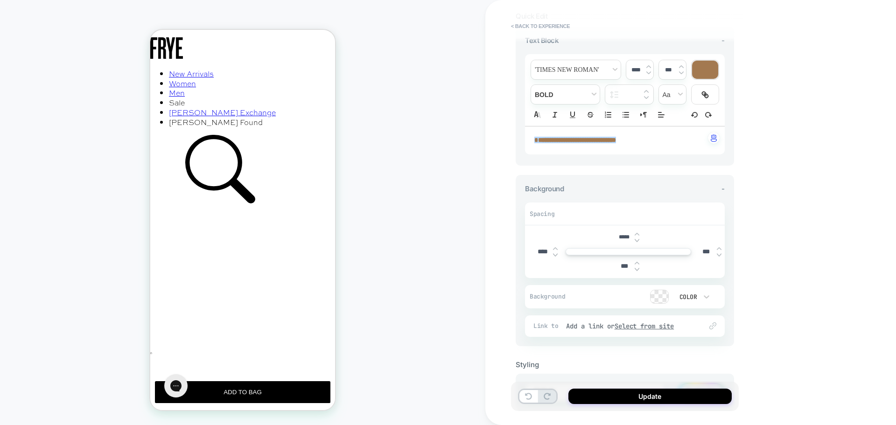
click at [555, 254] on img at bounding box center [555, 255] width 5 height 4
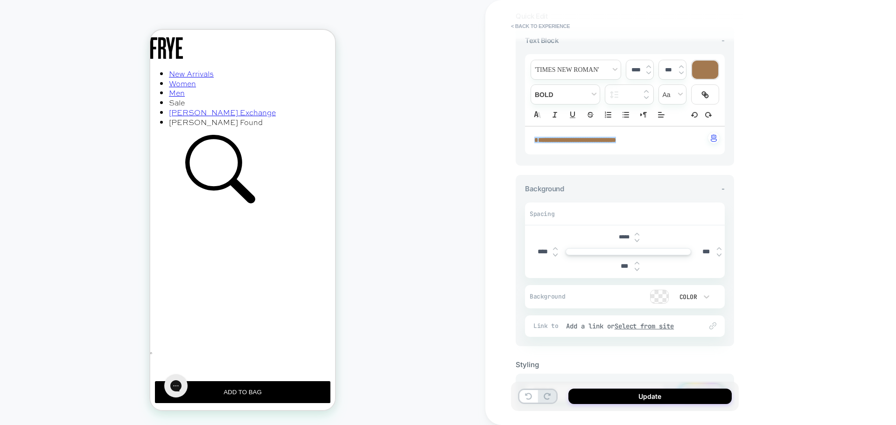
click at [555, 254] on img at bounding box center [555, 255] width 5 height 4
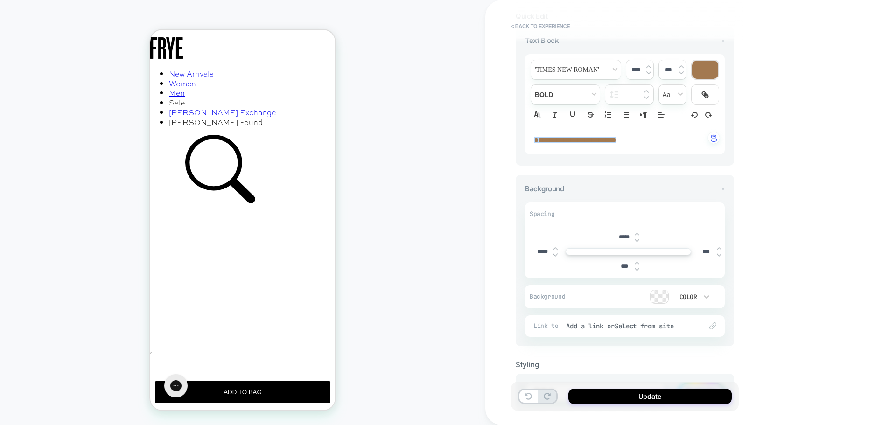
click at [555, 254] on img at bounding box center [555, 255] width 5 height 4
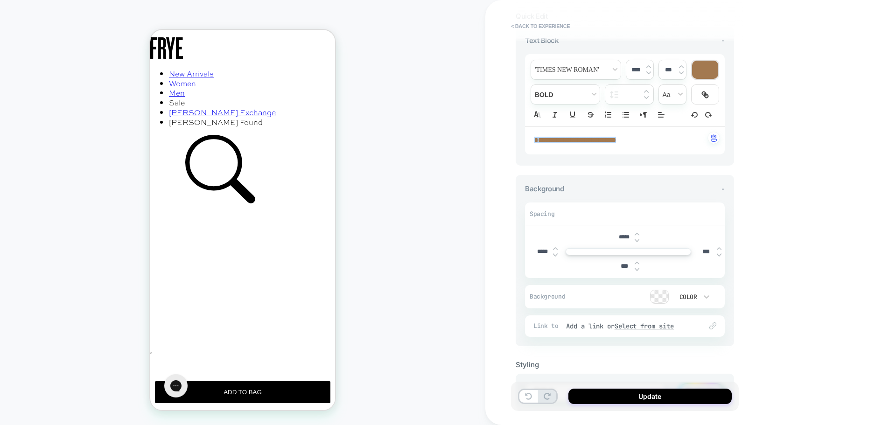
click at [557, 250] on img at bounding box center [555, 249] width 5 height 4
type input "*****"
click at [829, 337] on div "**********" at bounding box center [690, 212] width 411 height 425
click at [686, 393] on button "Update" at bounding box center [649, 396] width 163 height 15
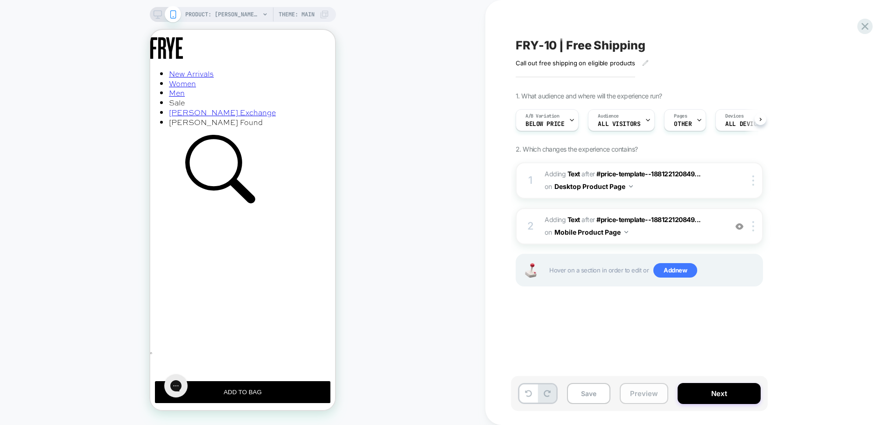
scroll to position [0, 0]
click at [651, 395] on button "Preview" at bounding box center [644, 393] width 49 height 21
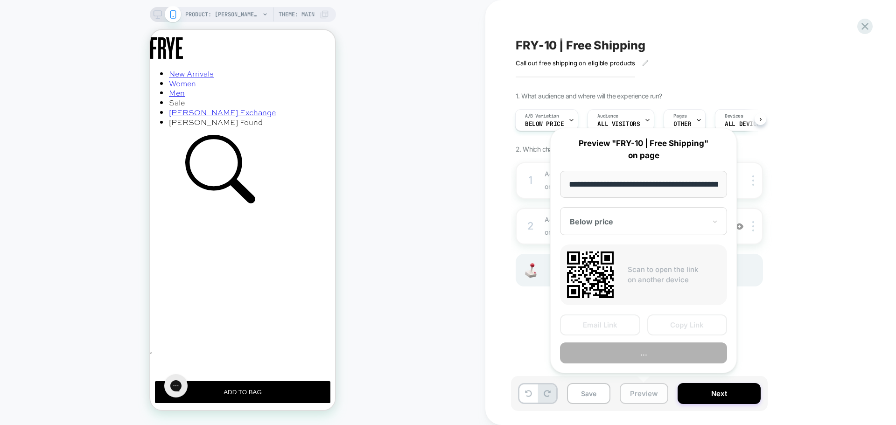
scroll to position [0, 163]
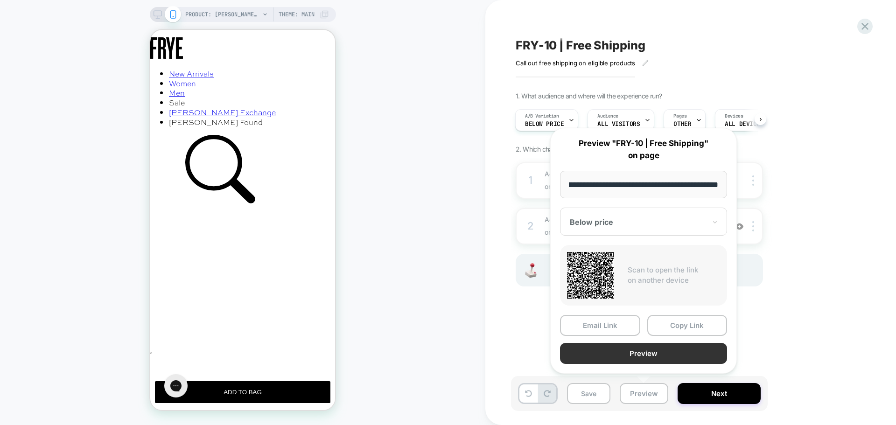
click at [644, 354] on button "Preview" at bounding box center [643, 353] width 167 height 21
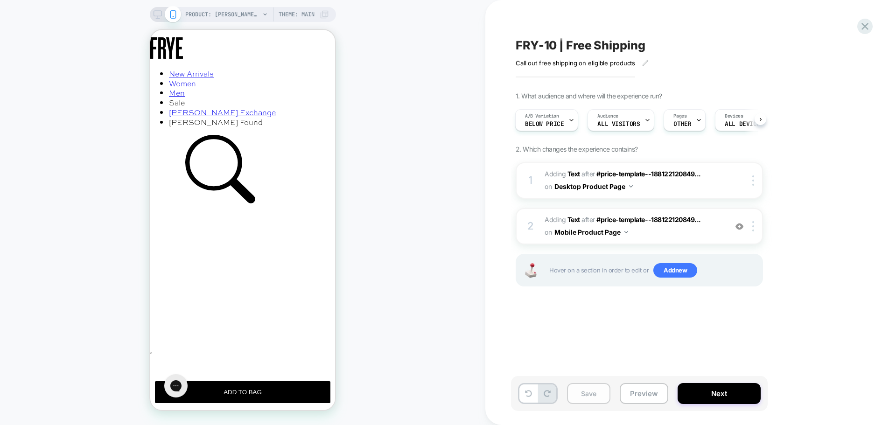
click at [590, 393] on button "Save" at bounding box center [588, 393] width 43 height 21
click at [640, 399] on button "Preview" at bounding box center [644, 393] width 49 height 21
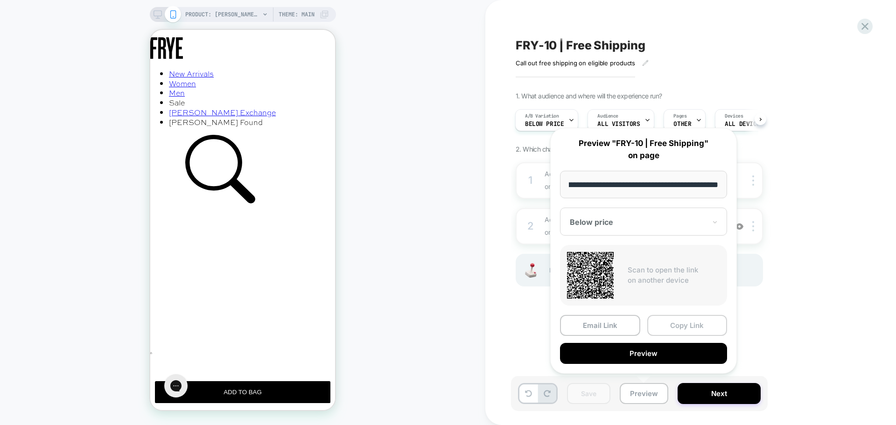
click at [697, 326] on button "Copy Link" at bounding box center [687, 325] width 80 height 21
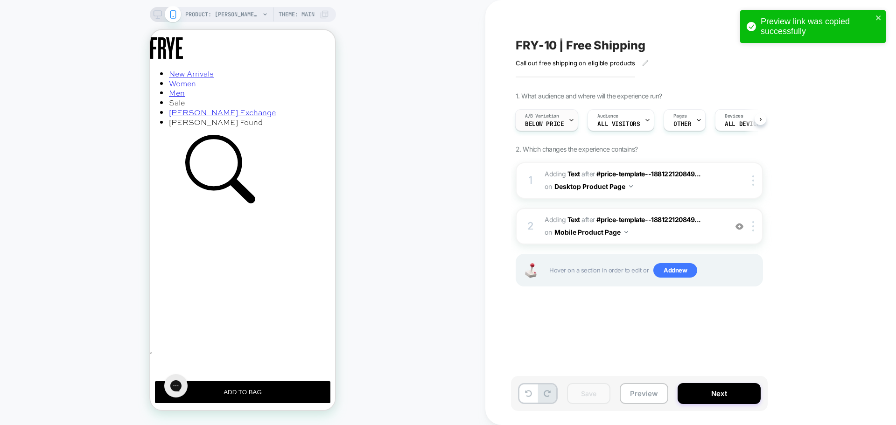
click at [568, 123] on div at bounding box center [571, 120] width 6 height 21
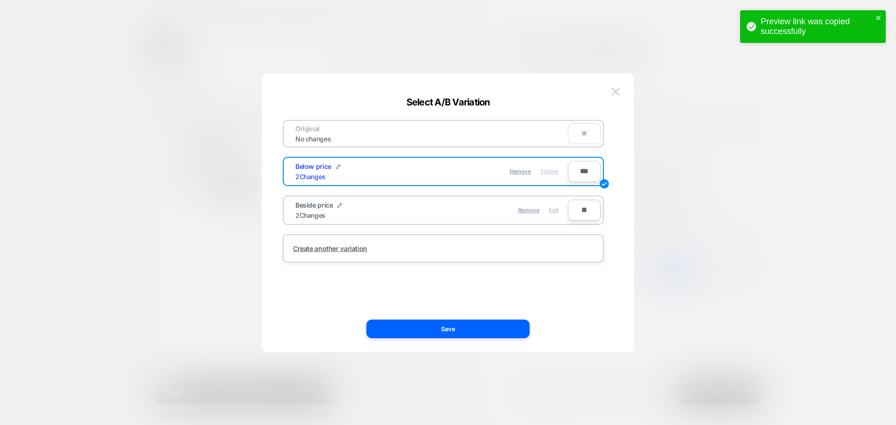
click at [554, 211] on span "Edit" at bounding box center [554, 210] width 10 height 7
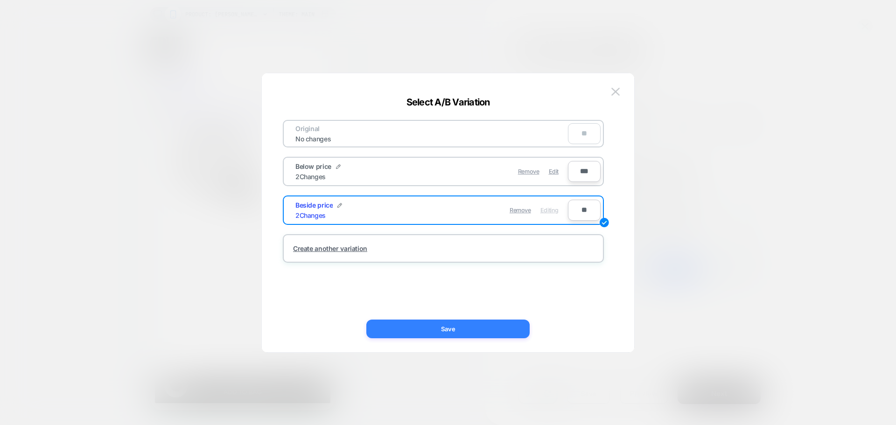
click at [498, 330] on button "Save" at bounding box center [447, 329] width 163 height 19
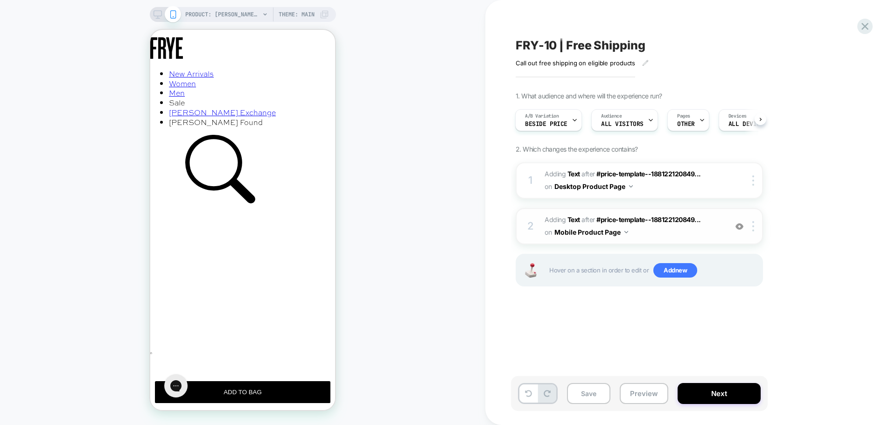
click at [649, 232] on span "#_loomi_addon_1758817811730 Adding Text AFTER #price-template--188122120849... …" at bounding box center [634, 226] width 178 height 25
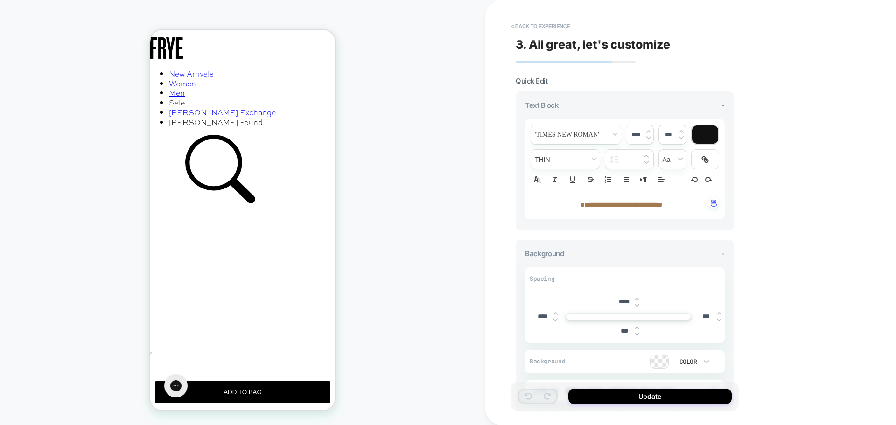
scroll to position [231, 0]
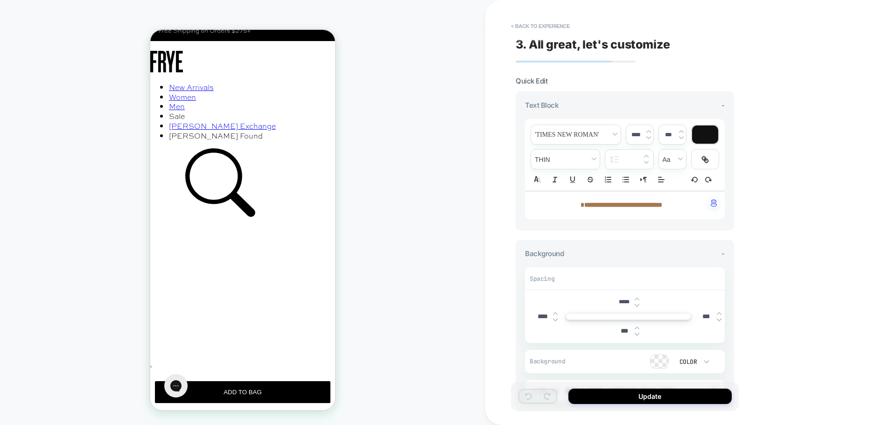
click at [649, 139] on img at bounding box center [648, 138] width 5 height 4
drag, startPoint x: 571, startPoint y: 206, endPoint x: 675, endPoint y: 207, distance: 104.1
click at [681, 208] on p "**********" at bounding box center [621, 205] width 174 height 9
click at [648, 138] on img at bounding box center [648, 138] width 5 height 4
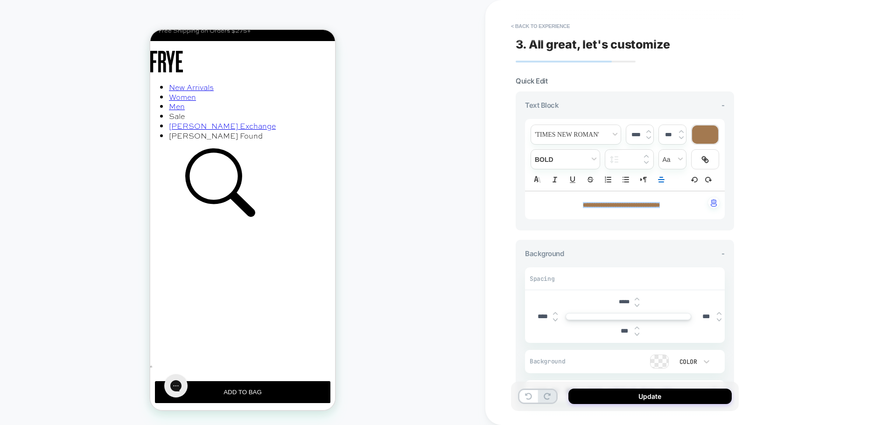
type input "****"
click at [554, 320] on img at bounding box center [555, 320] width 5 height 4
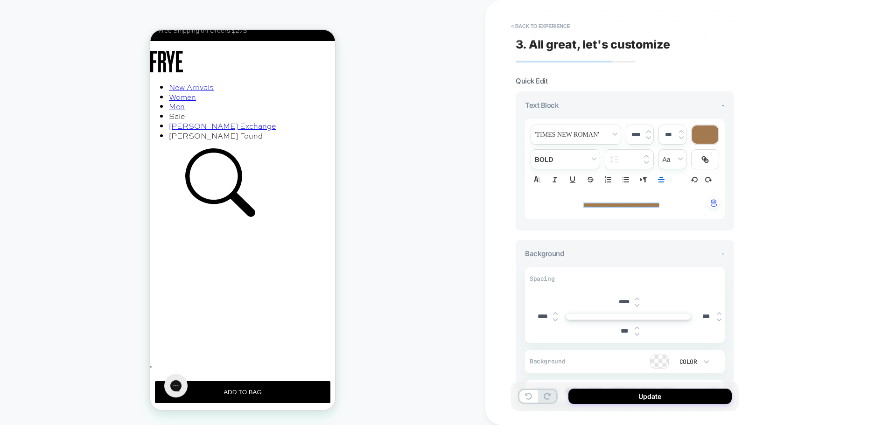
click at [554, 320] on img at bounding box center [555, 320] width 5 height 4
drag, startPoint x: 542, startPoint y: 318, endPoint x: 530, endPoint y: 318, distance: 12.1
click at [530, 318] on div "***** *** *** ***" at bounding box center [625, 317] width 200 height 52
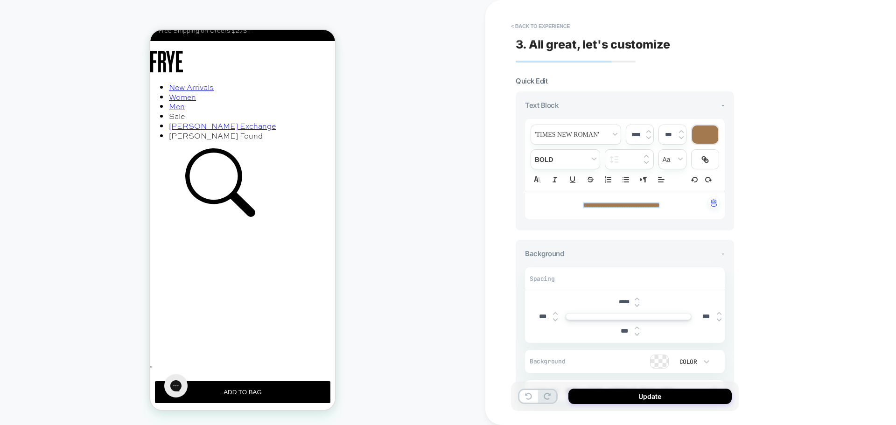
click at [557, 319] on img at bounding box center [555, 320] width 5 height 4
click at [556, 319] on img at bounding box center [555, 320] width 5 height 4
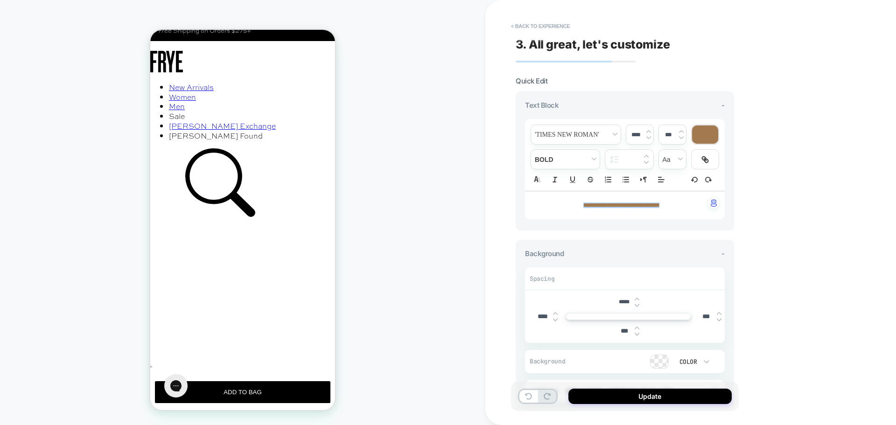
click at [556, 319] on img at bounding box center [555, 320] width 5 height 4
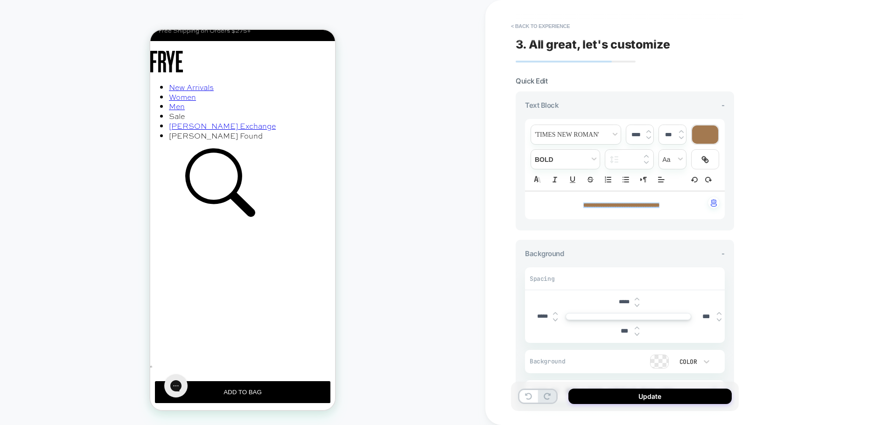
click at [556, 319] on img at bounding box center [555, 320] width 5 height 4
click at [659, 181] on icon "Align" at bounding box center [661, 179] width 8 height 8
click at [659, 193] on icon "Align" at bounding box center [660, 191] width 7 height 7
drag, startPoint x: 543, startPoint y: 315, endPoint x: 529, endPoint y: 315, distance: 14.5
click at [529, 315] on div "***** ***** *** ***" at bounding box center [625, 317] width 200 height 52
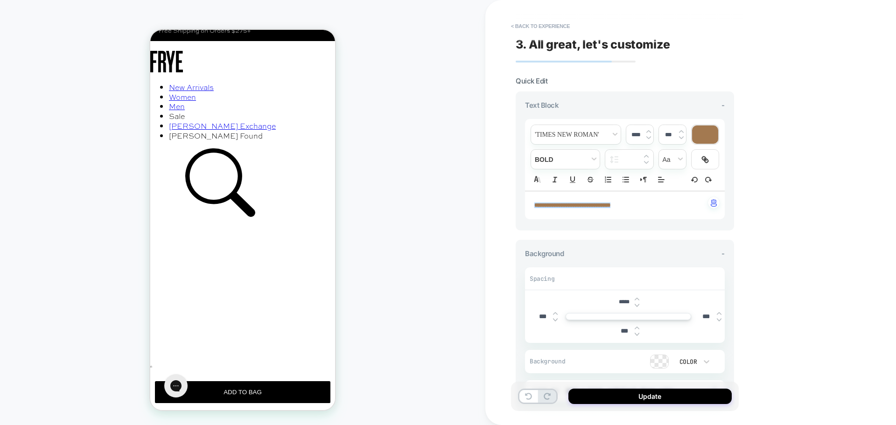
click at [542, 316] on input "***" at bounding box center [542, 317] width 21 height 8
click at [540, 316] on input "****" at bounding box center [542, 317] width 21 height 8
drag, startPoint x: 544, startPoint y: 317, endPoint x: 533, endPoint y: 317, distance: 11.2
click at [533, 317] on input "****" at bounding box center [542, 317] width 21 height 8
type input "****"
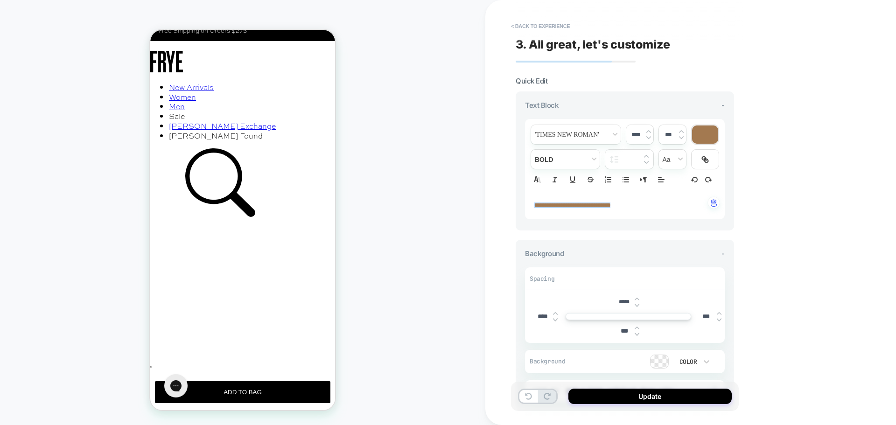
click at [396, 280] on div "PRODUCT: [PERSON_NAME] Pull On [banana] PRODUCT: [PERSON_NAME] Pull On [banana]…" at bounding box center [242, 212] width 485 height 407
click at [638, 305] on img at bounding box center [637, 305] width 5 height 4
type input "*****"
click at [638, 401] on button "Update" at bounding box center [649, 396] width 163 height 15
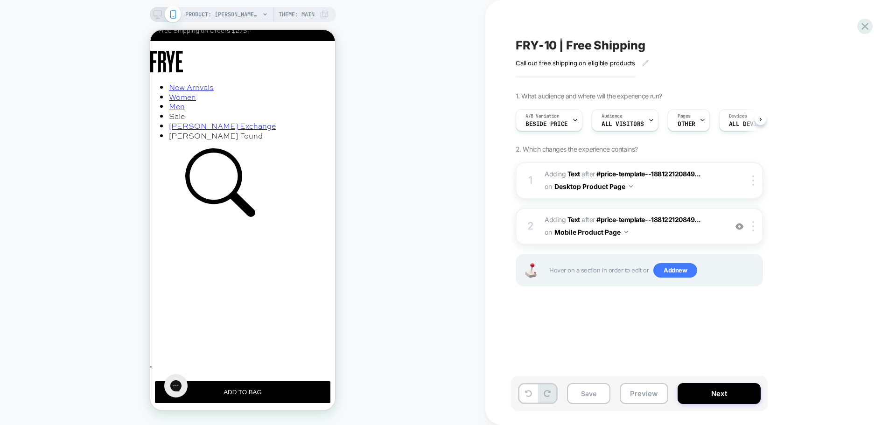
scroll to position [0, 0]
click at [646, 192] on span "#_loomi_addon_1758817745108 Adding Text AFTER #price-template--188122120849... …" at bounding box center [634, 180] width 178 height 25
click at [646, 186] on span "#_loomi_addon_1758817745108 Adding Text AFTER #price-template--188122120849... …" at bounding box center [634, 180] width 178 height 25
click at [596, 393] on button "Save" at bounding box center [588, 393] width 43 height 21
click at [156, 14] on icon at bounding box center [158, 14] width 8 height 8
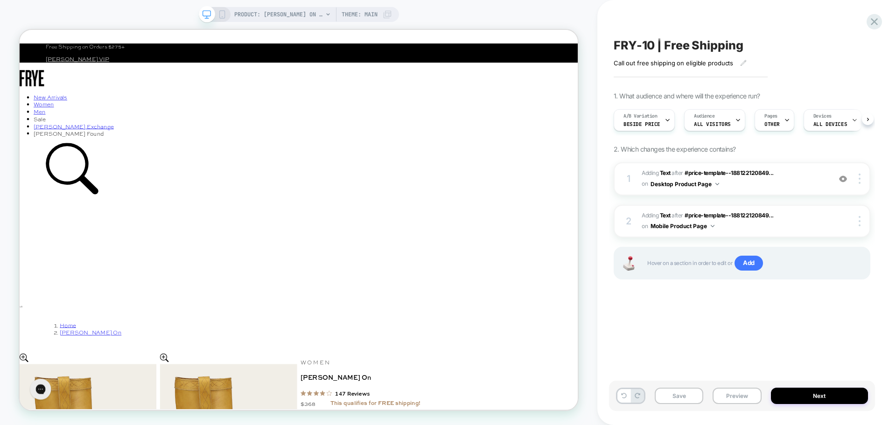
scroll to position [0, 0]
click at [751, 192] on div "1 #_loomi_addon_1758817745108 Adding Text AFTER #price-template--188122120849..…" at bounding box center [742, 178] width 257 height 33
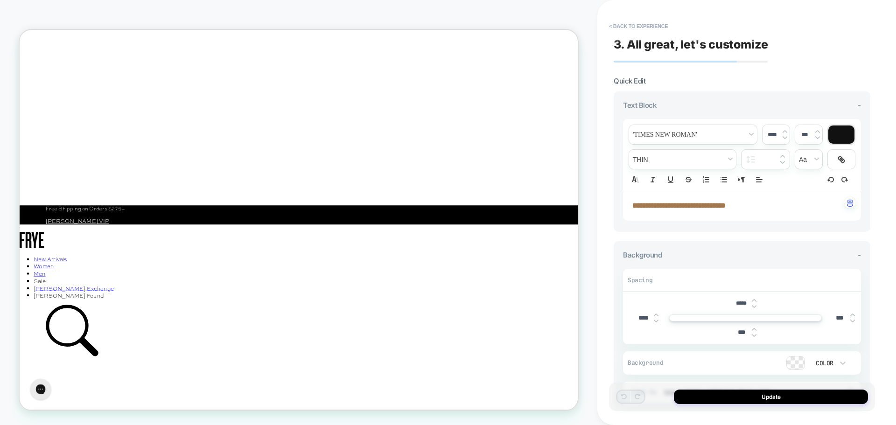
scroll to position [0, 0]
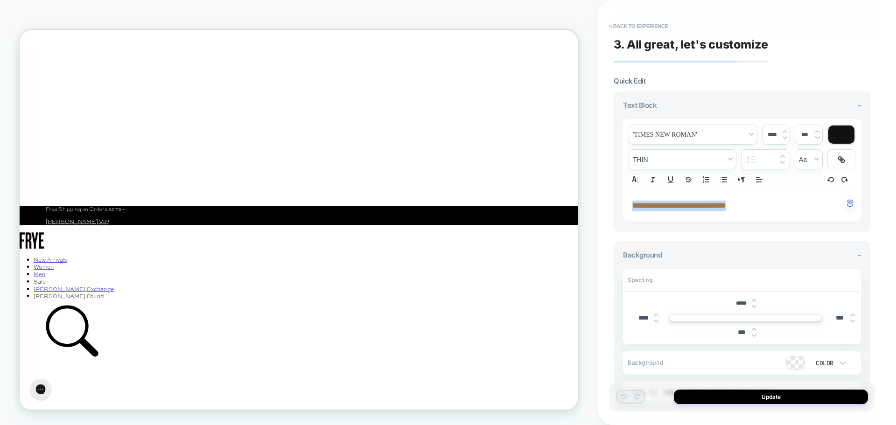
drag, startPoint x: 752, startPoint y: 206, endPoint x: 605, endPoint y: 210, distance: 147.1
click at [605, 210] on div "**********" at bounding box center [746, 212] width 299 height 425
click at [786, 137] on img at bounding box center [785, 138] width 5 height 4
type input "****"
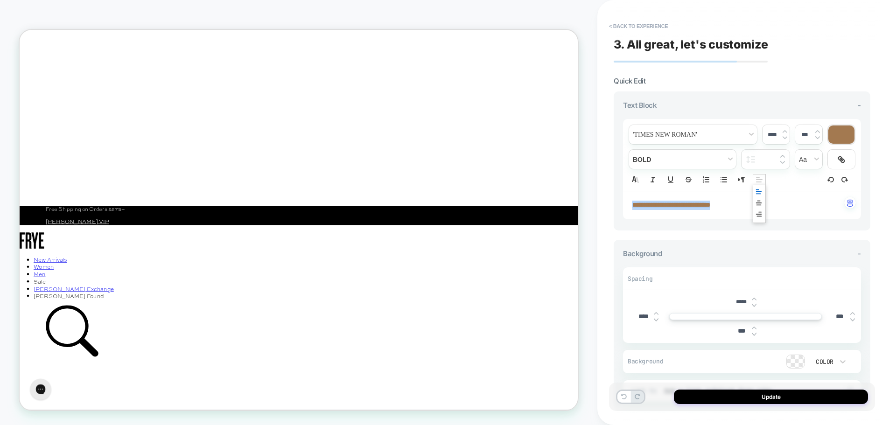
click at [757, 181] on icon "Align" at bounding box center [759, 179] width 8 height 8
click at [758, 192] on icon "Align" at bounding box center [758, 191] width 7 height 7
drag, startPoint x: 0, startPoint y: 0, endPoint x: 634, endPoint y: 315, distance: 708.2
click at [634, 315] on input "****" at bounding box center [643, 317] width 21 height 8
type input "****"
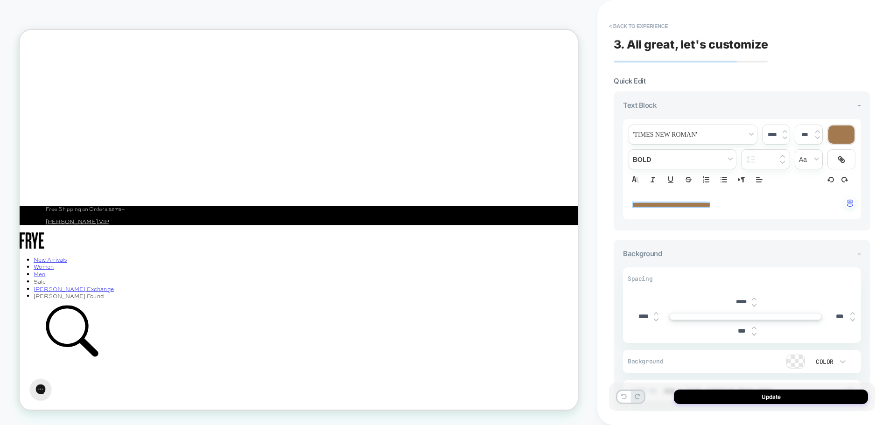
click at [752, 305] on img at bounding box center [754, 305] width 5 height 4
click at [755, 306] on img at bounding box center [754, 305] width 5 height 4
click at [752, 298] on img at bounding box center [754, 299] width 5 height 4
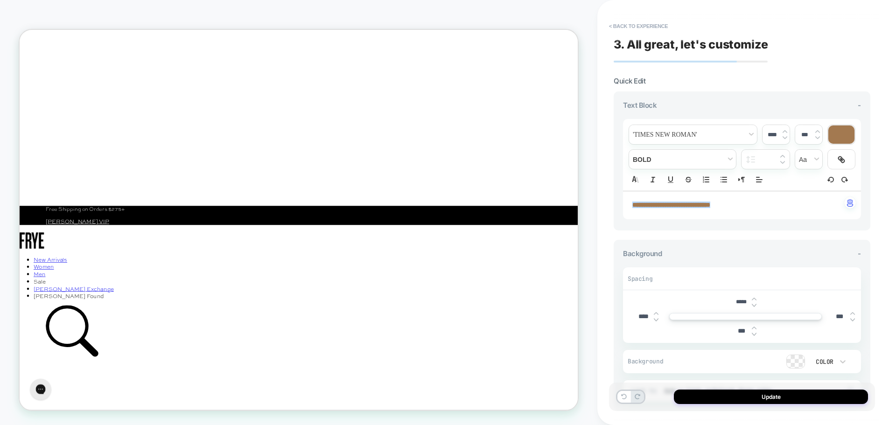
click at [752, 298] on img at bounding box center [754, 299] width 5 height 4
type input "*****"
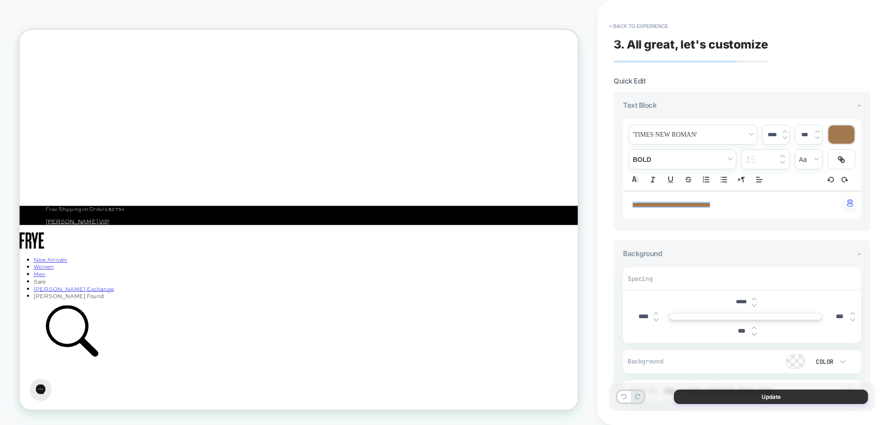
click at [752, 402] on button "Update" at bounding box center [771, 397] width 194 height 14
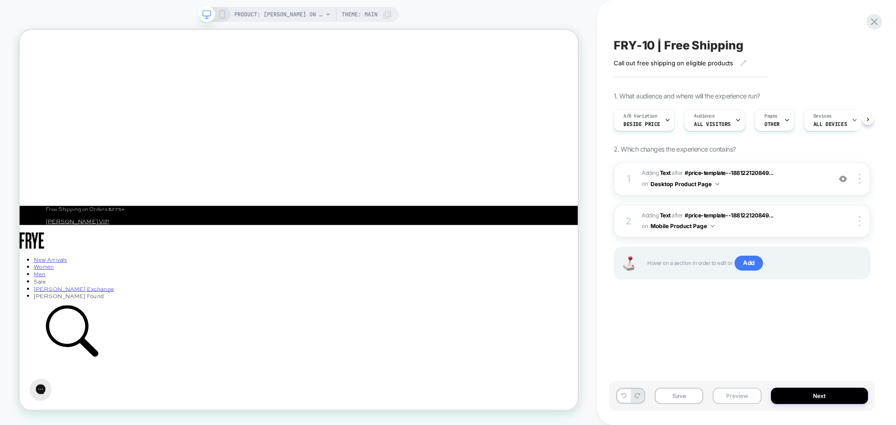
scroll to position [0, 0]
click at [737, 396] on button "Preview" at bounding box center [737, 396] width 49 height 16
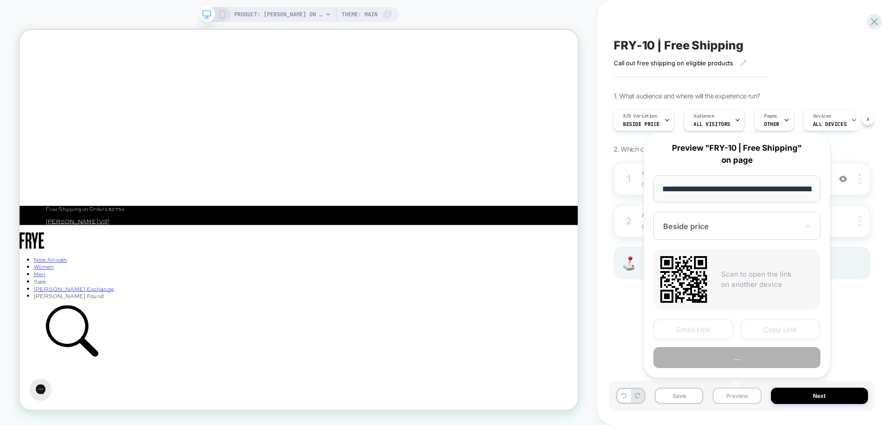
scroll to position [0, 163]
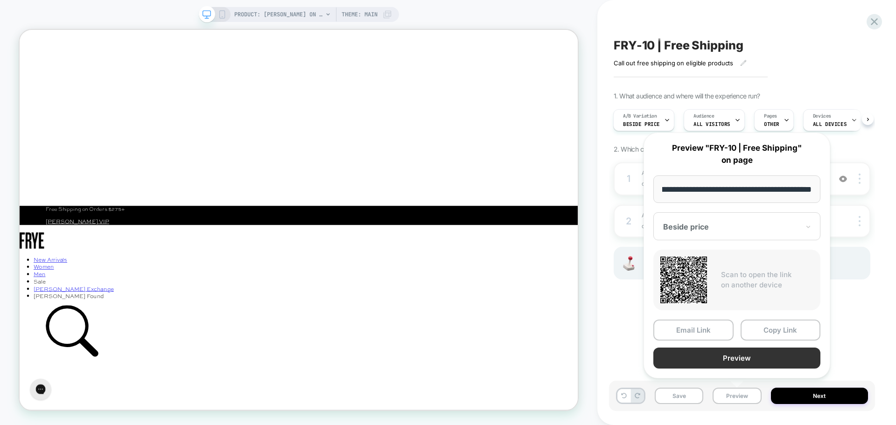
click at [724, 361] on button "Preview" at bounding box center [736, 358] width 167 height 21
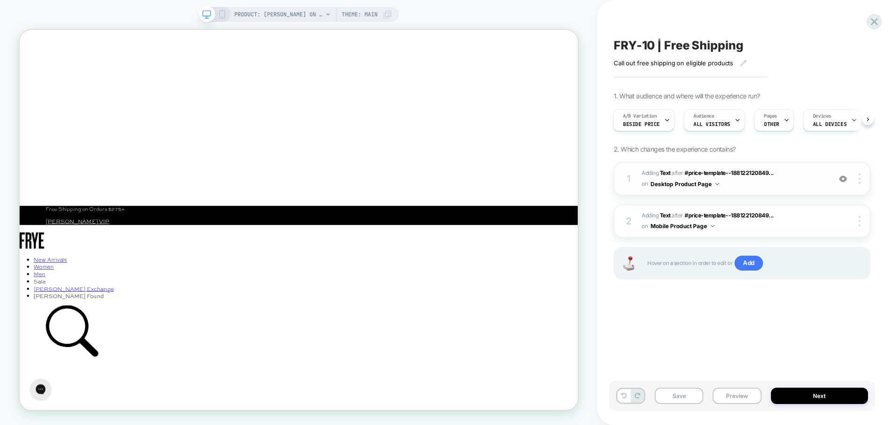
click at [753, 190] on div "1 #_loomi_addon_1758817745108 Adding Text AFTER #price-template--188122120849..…" at bounding box center [742, 178] width 257 height 33
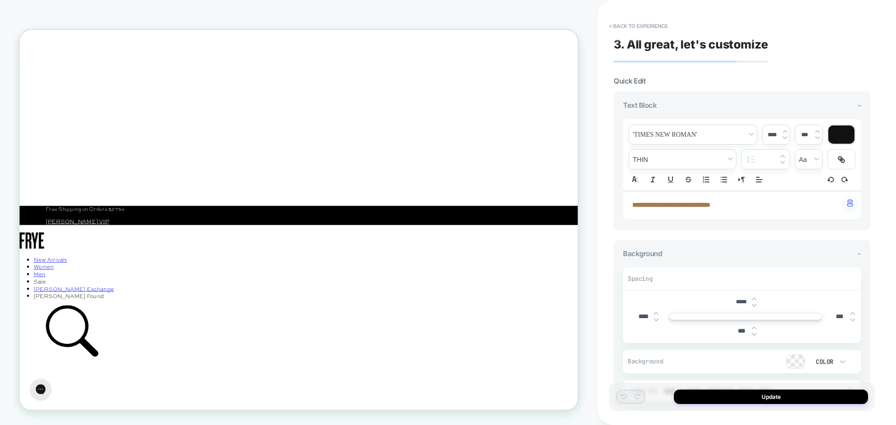
click at [754, 306] on img at bounding box center [754, 305] width 5 height 4
type input "*****"
click at [764, 398] on button "Update" at bounding box center [771, 397] width 194 height 14
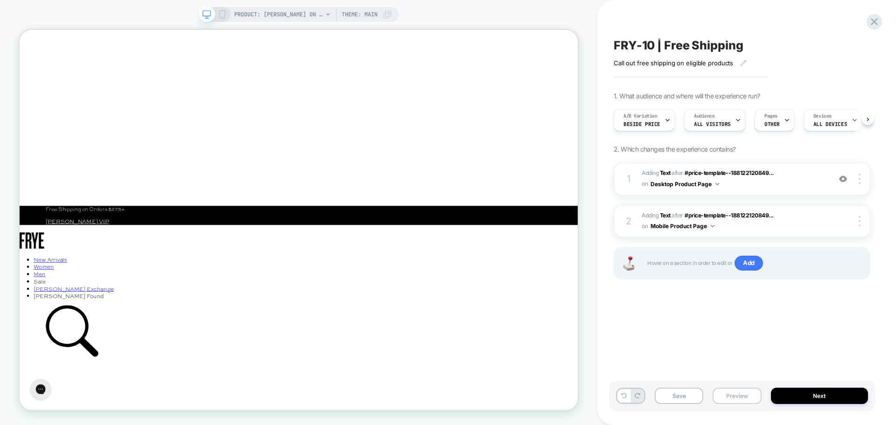
scroll to position [0, 0]
click at [745, 398] on button "Preview" at bounding box center [737, 396] width 49 height 16
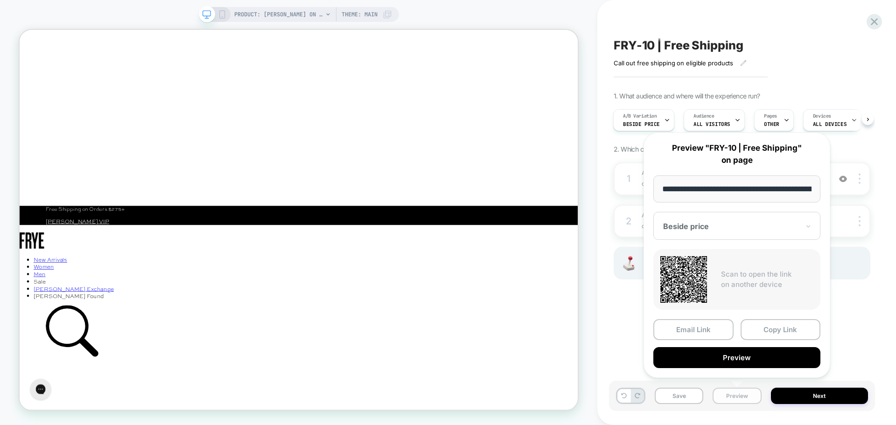
scroll to position [0, 163]
click at [724, 353] on button "Preview" at bounding box center [736, 358] width 167 height 21
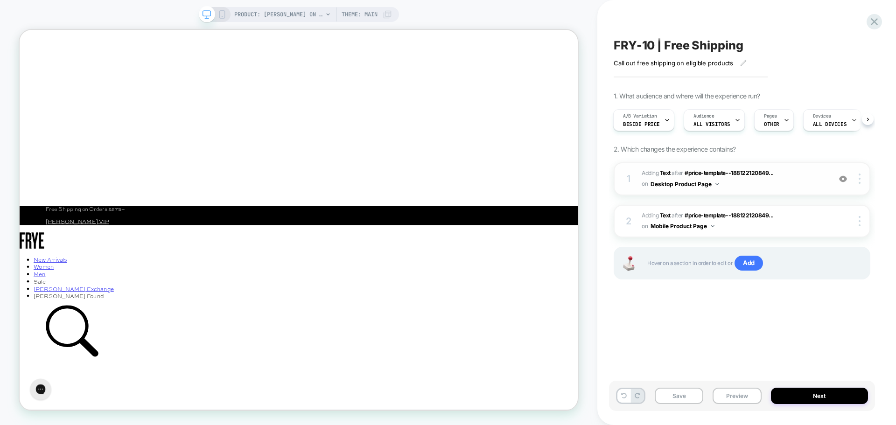
click at [739, 189] on span "#_loomi_addon_1758817745108 Adding Text AFTER #price-template--188122120849... …" at bounding box center [734, 179] width 184 height 22
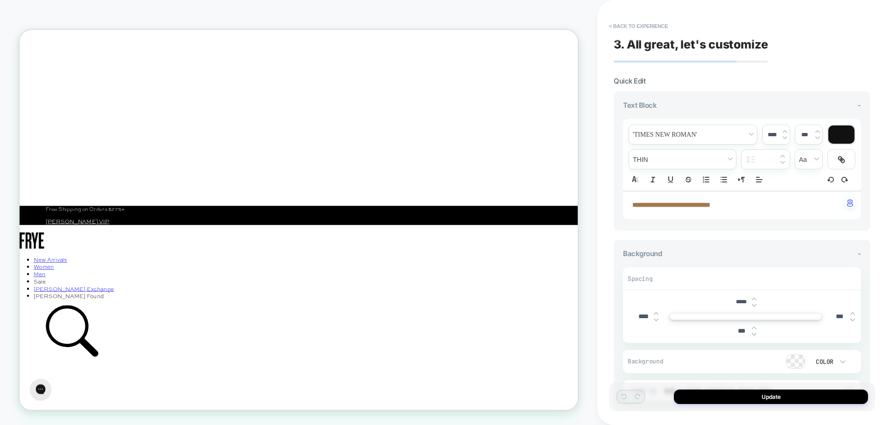
click at [755, 305] on img at bounding box center [754, 305] width 5 height 4
type input "*****"
click at [759, 399] on button "Update" at bounding box center [771, 397] width 194 height 14
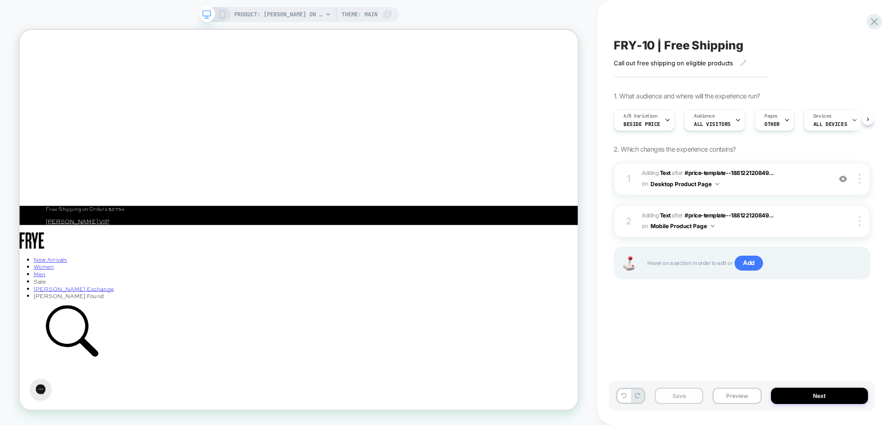
scroll to position [0, 0]
click at [672, 395] on button "Save" at bounding box center [679, 396] width 49 height 16
click at [744, 397] on button "Preview" at bounding box center [737, 396] width 49 height 16
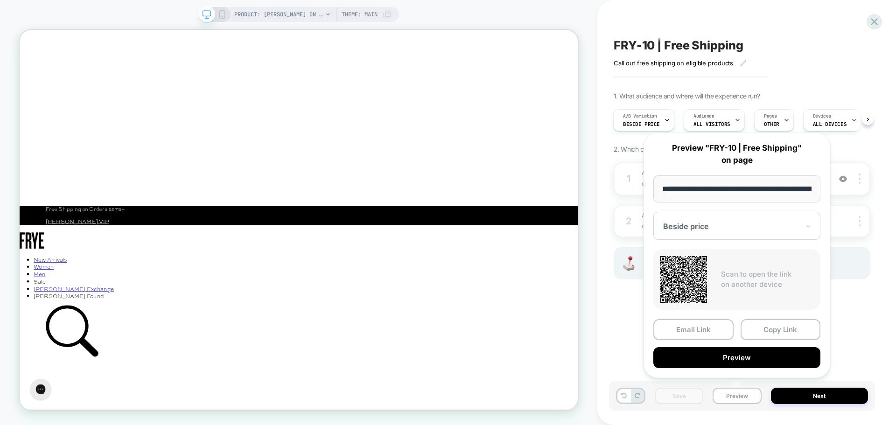
scroll to position [0, 163]
click at [712, 357] on button "Preview" at bounding box center [736, 358] width 167 height 21
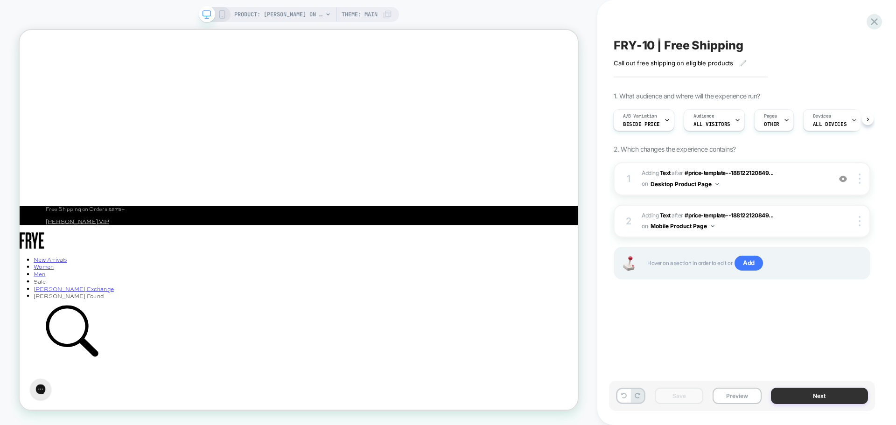
click at [813, 397] on button "Next" at bounding box center [820, 396] width 98 height 16
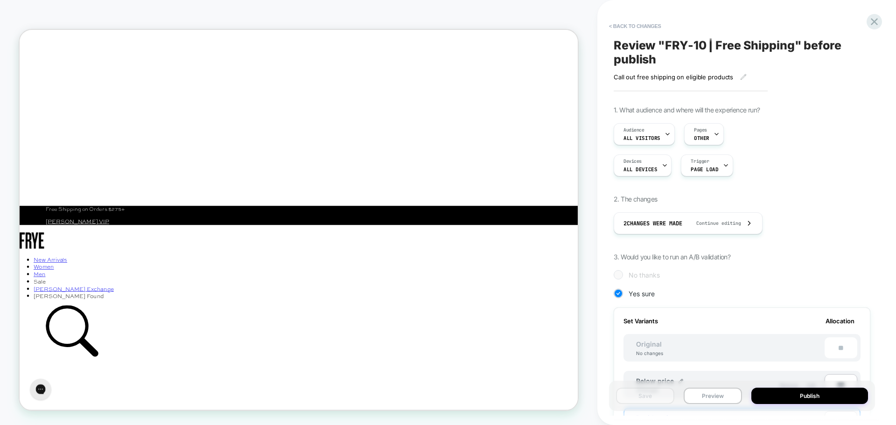
scroll to position [0, 1]
click at [877, 21] on icon at bounding box center [874, 21] width 13 height 13
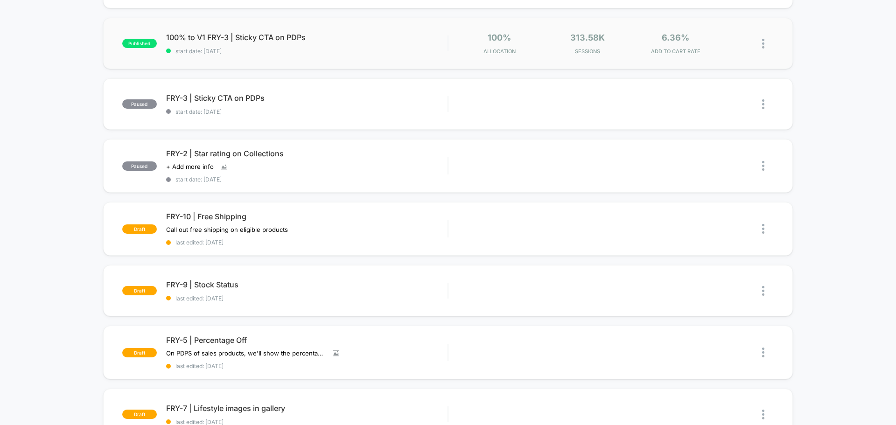
scroll to position [327, 0]
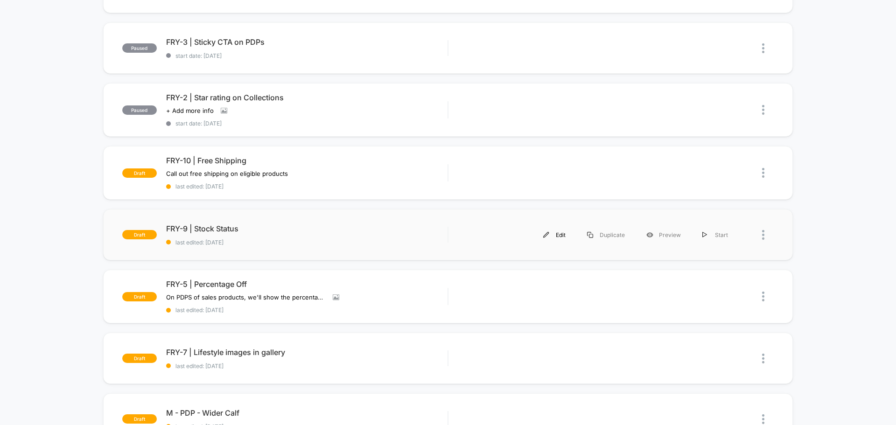
click at [563, 235] on div "Edit" at bounding box center [555, 235] width 44 height 21
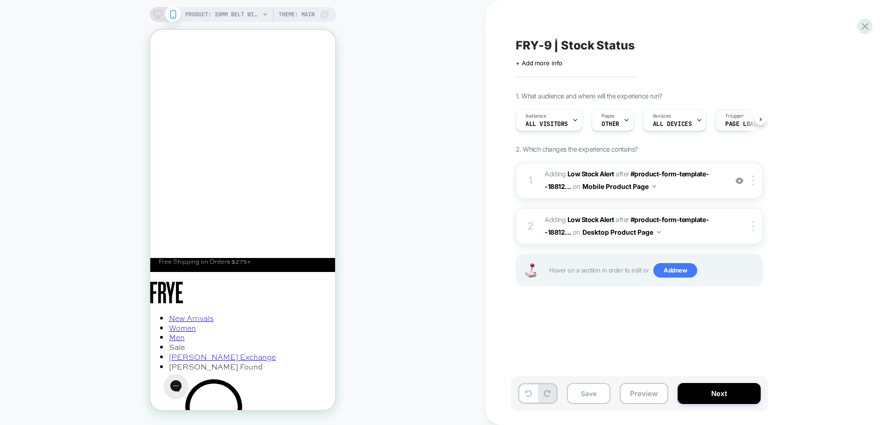
scroll to position [0, 0]
click at [745, 119] on div "Trigger Page Load" at bounding box center [741, 120] width 50 height 21
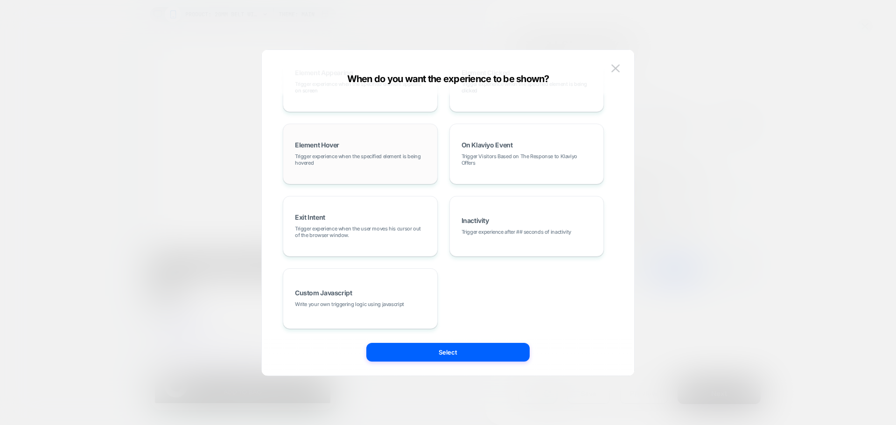
scroll to position [71, 0]
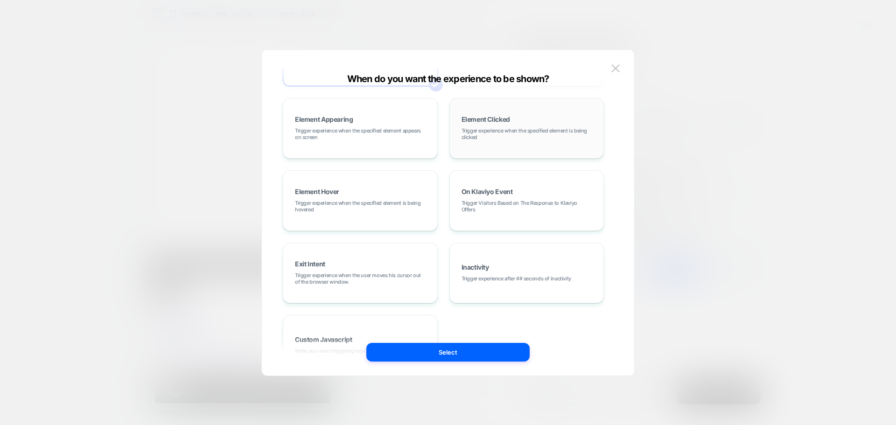
click at [536, 139] on span "Trigger experience when the specified element is being clicked" at bounding box center [527, 133] width 131 height 13
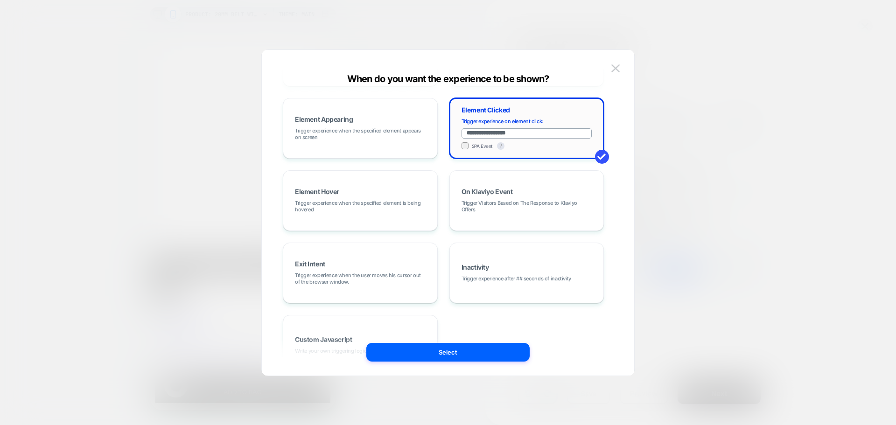
click at [578, 140] on div "**********" at bounding box center [527, 134] width 131 height 32
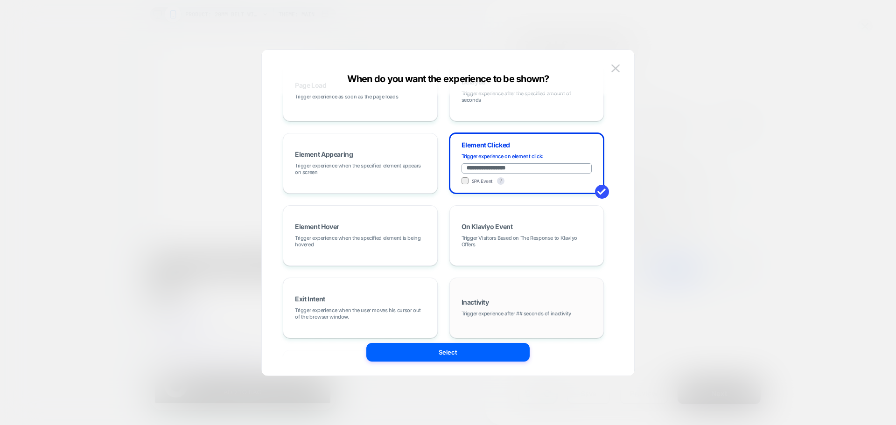
scroll to position [0, 0]
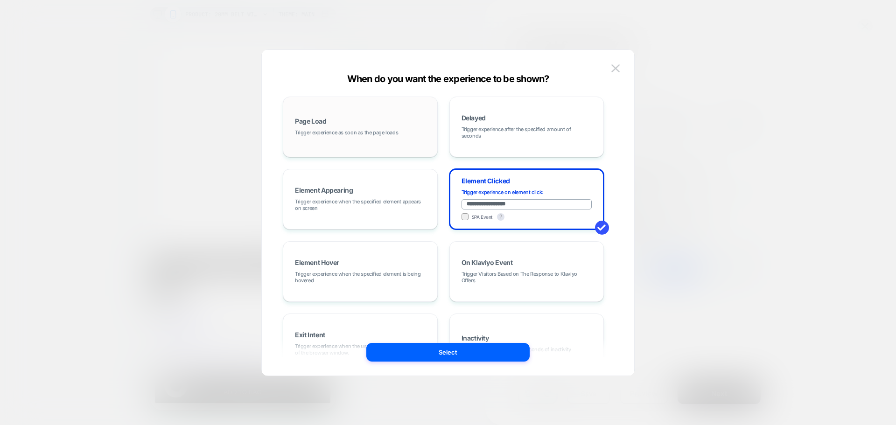
click at [357, 120] on div "Page Load Trigger experience as soon as the page loads" at bounding box center [360, 127] width 145 height 50
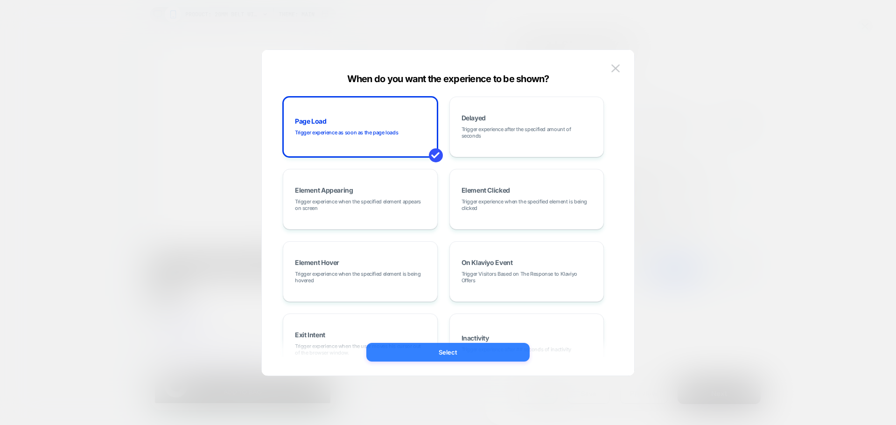
click at [403, 354] on button "Select" at bounding box center [447, 352] width 163 height 19
